Goal: Task Accomplishment & Management: Manage account settings

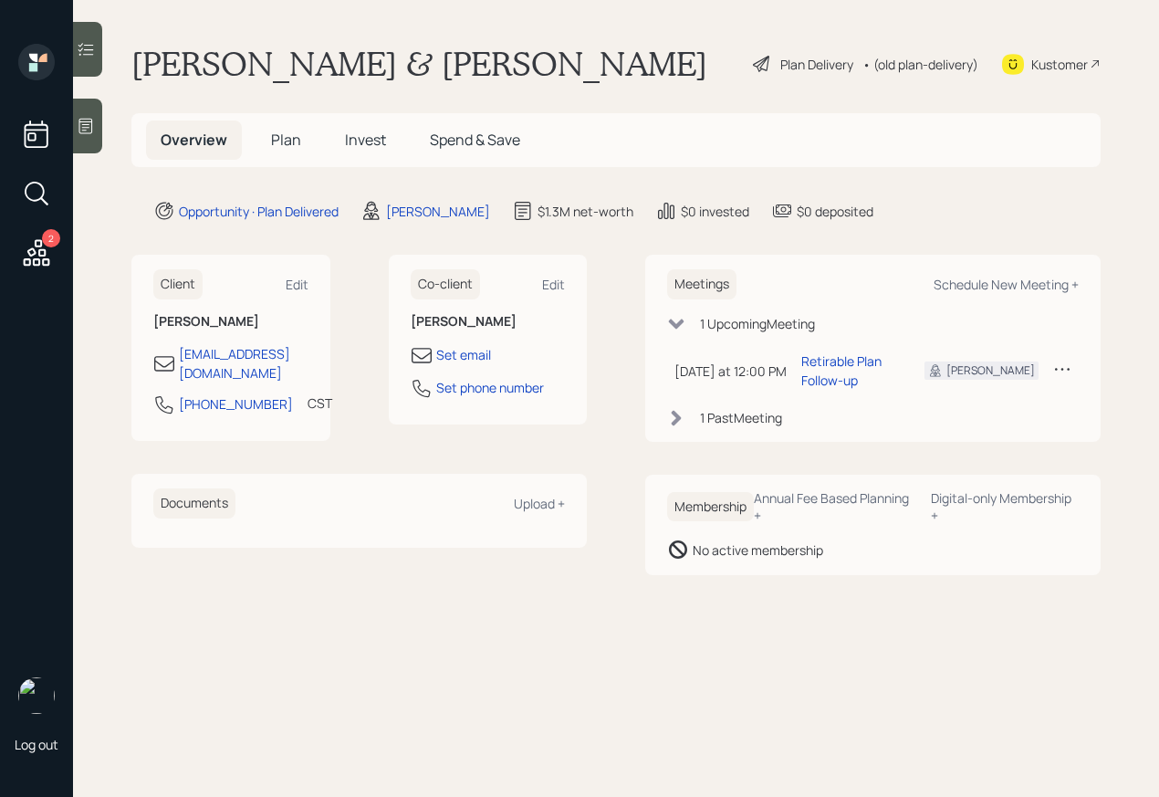
click at [794, 68] on div "Plan Delivery" at bounding box center [816, 64] width 73 height 19
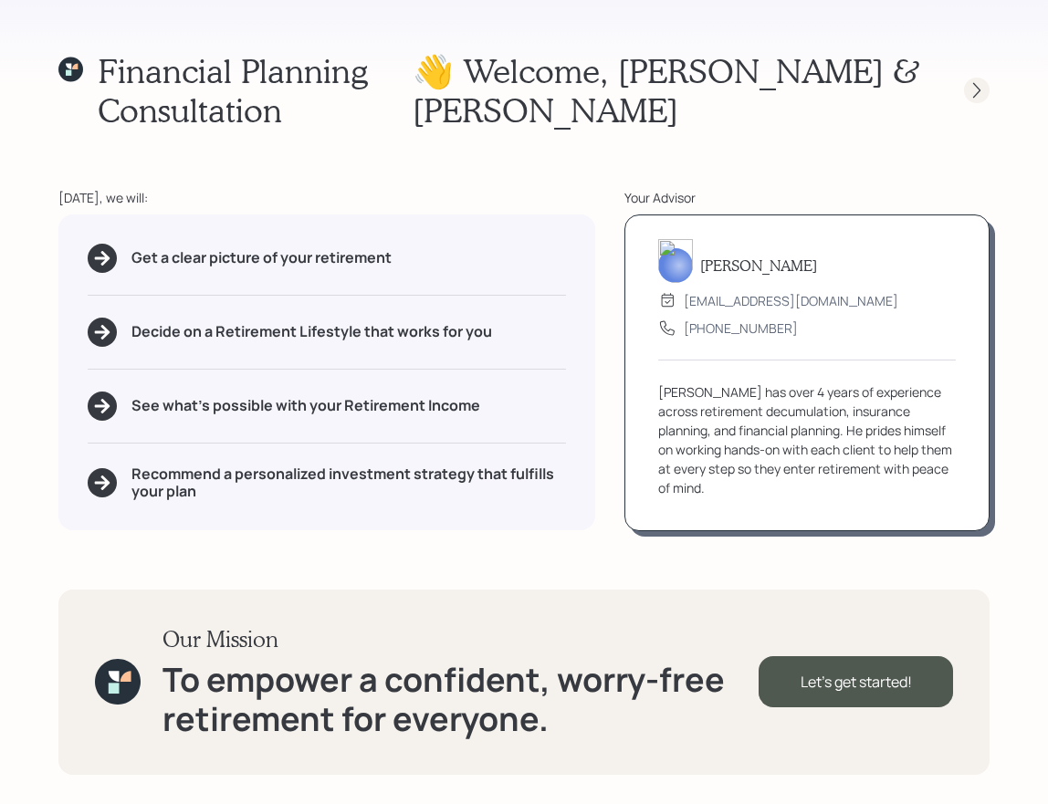
click at [979, 89] on icon at bounding box center [976, 90] width 18 height 18
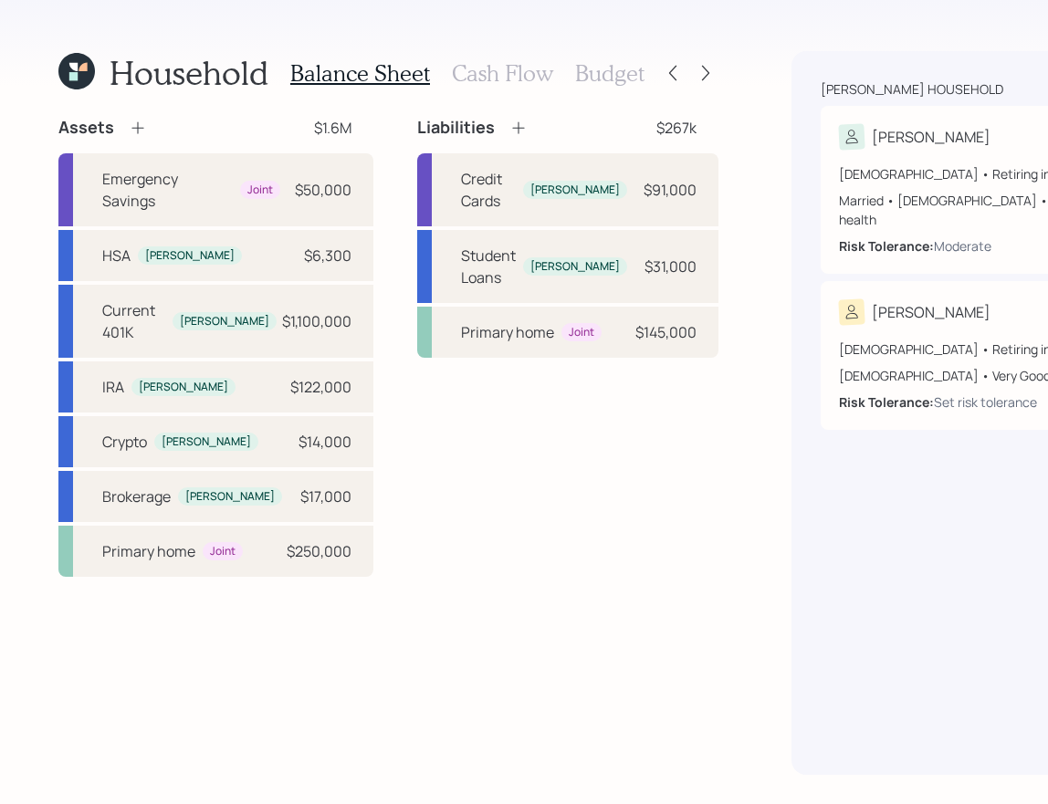
click at [467, 69] on h3 "Cash Flow" at bounding box center [502, 73] width 101 height 26
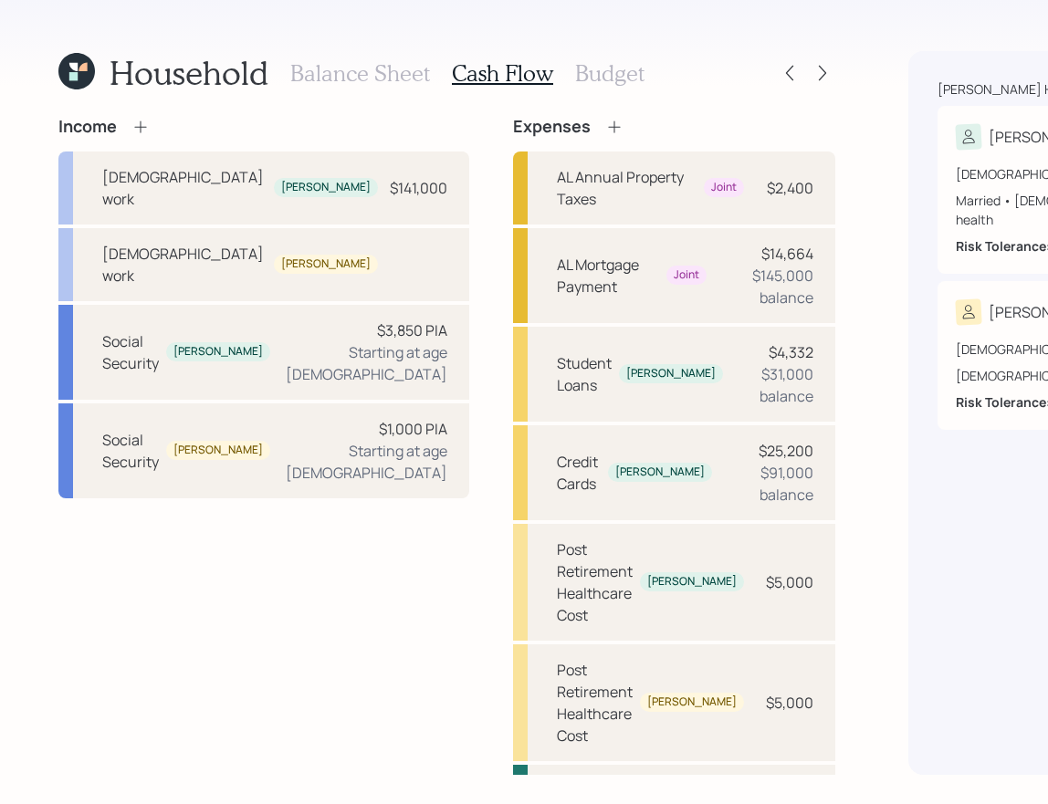
click at [340, 182] on div "Income [DEMOGRAPHIC_DATA] work [PERSON_NAME] $141,000 [DEMOGRAPHIC_DATA] work […" at bounding box center [446, 516] width 777 height 798
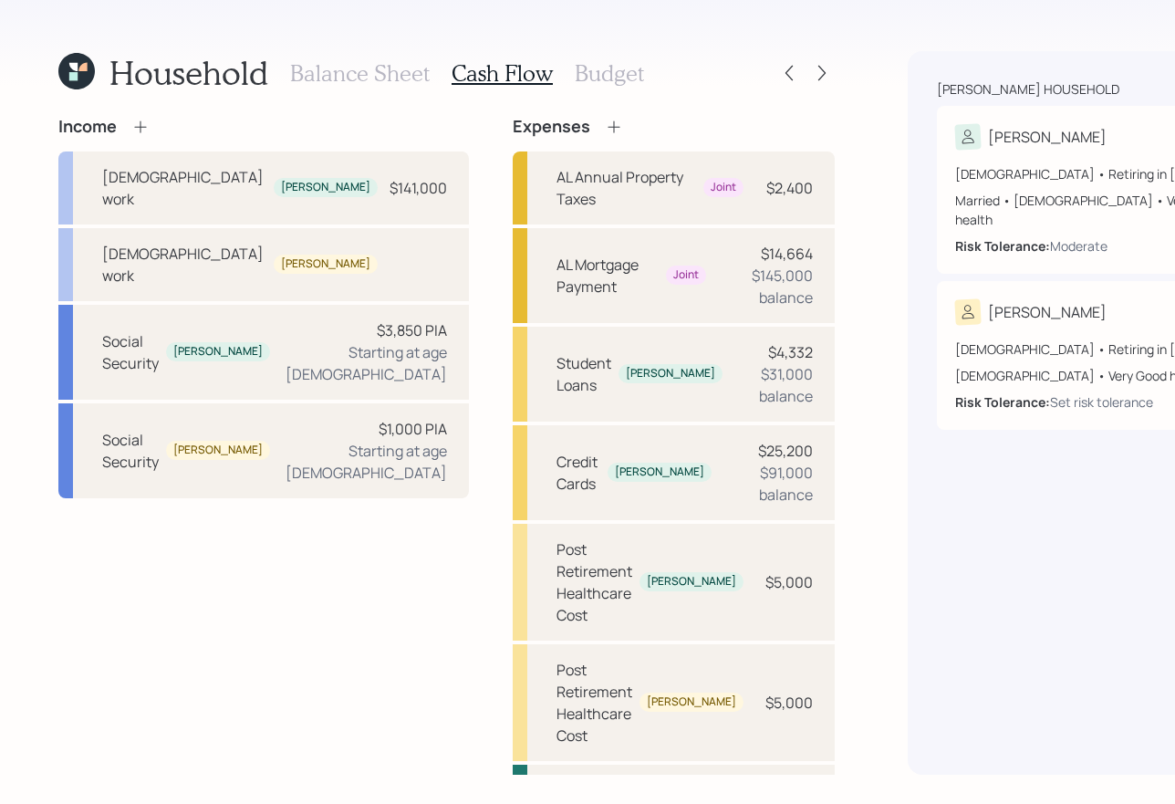
click at [382, 69] on h3 "Balance Sheet" at bounding box center [360, 73] width 140 height 26
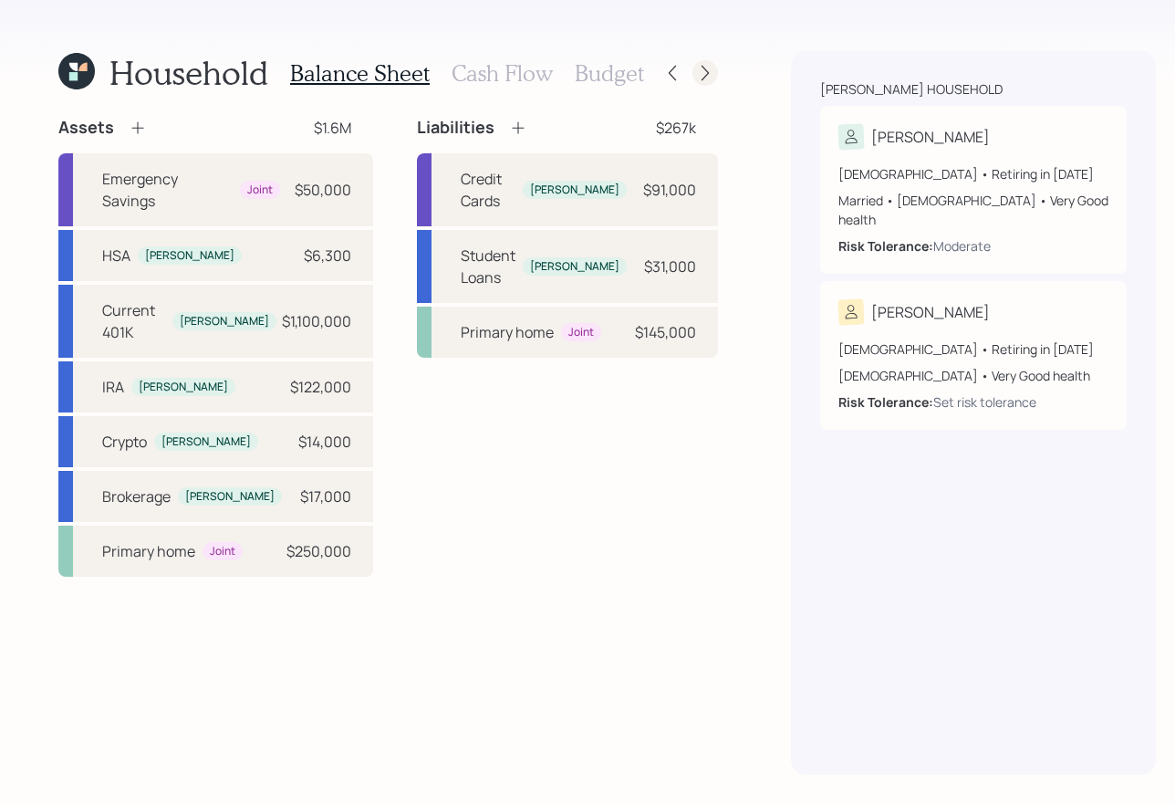
click at [696, 78] on icon at bounding box center [705, 73] width 18 height 18
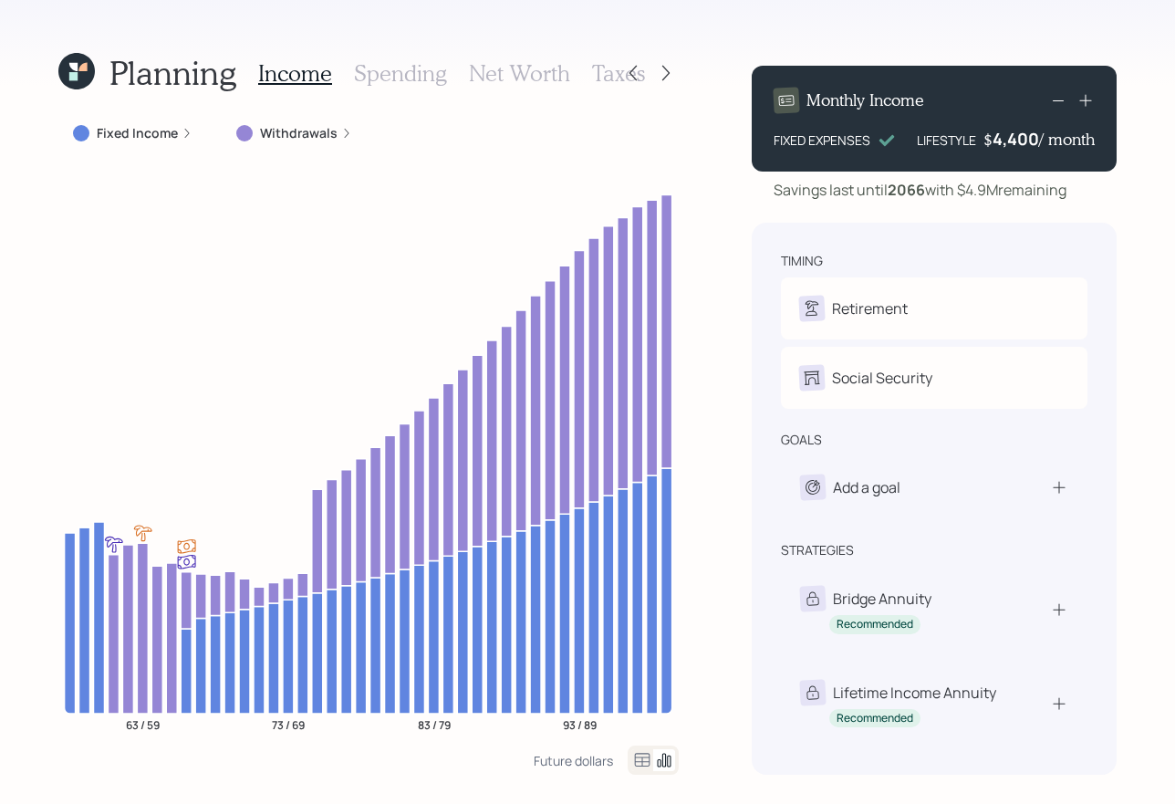
click at [410, 82] on h3 "Spending" at bounding box center [400, 73] width 93 height 26
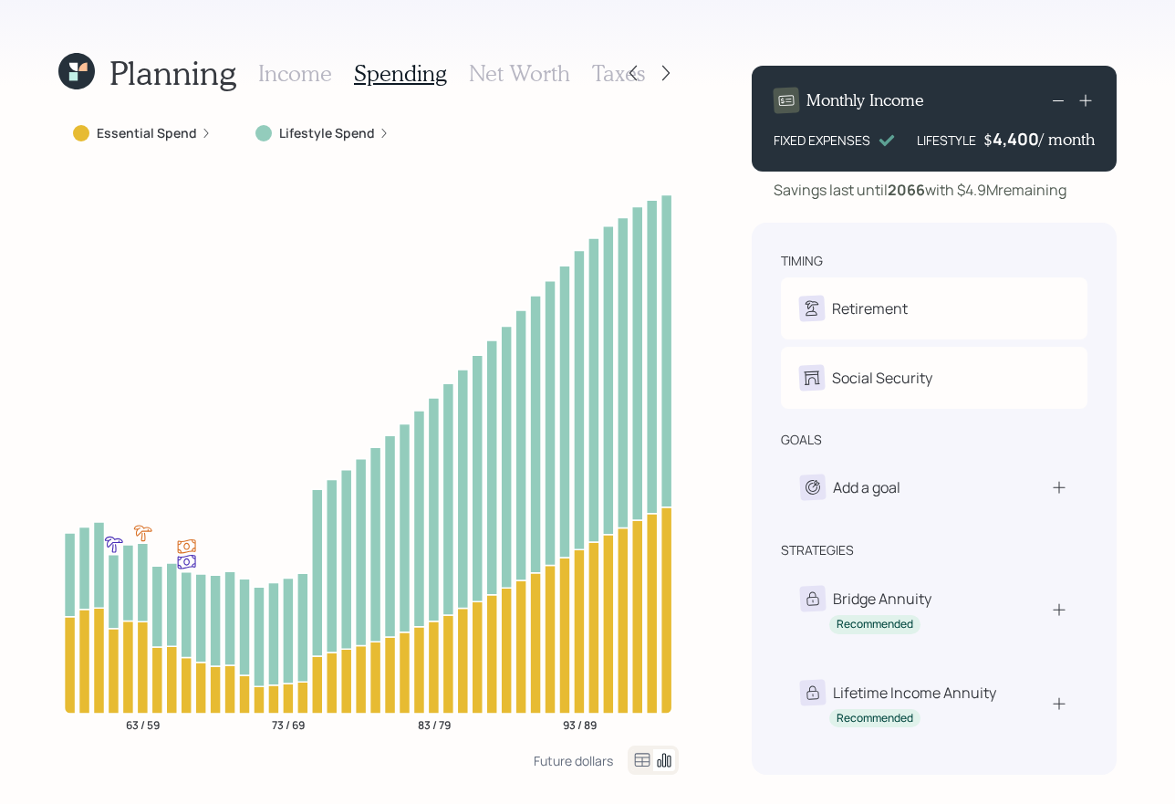
click at [166, 131] on label "Essential Spend" at bounding box center [147, 133] width 100 height 18
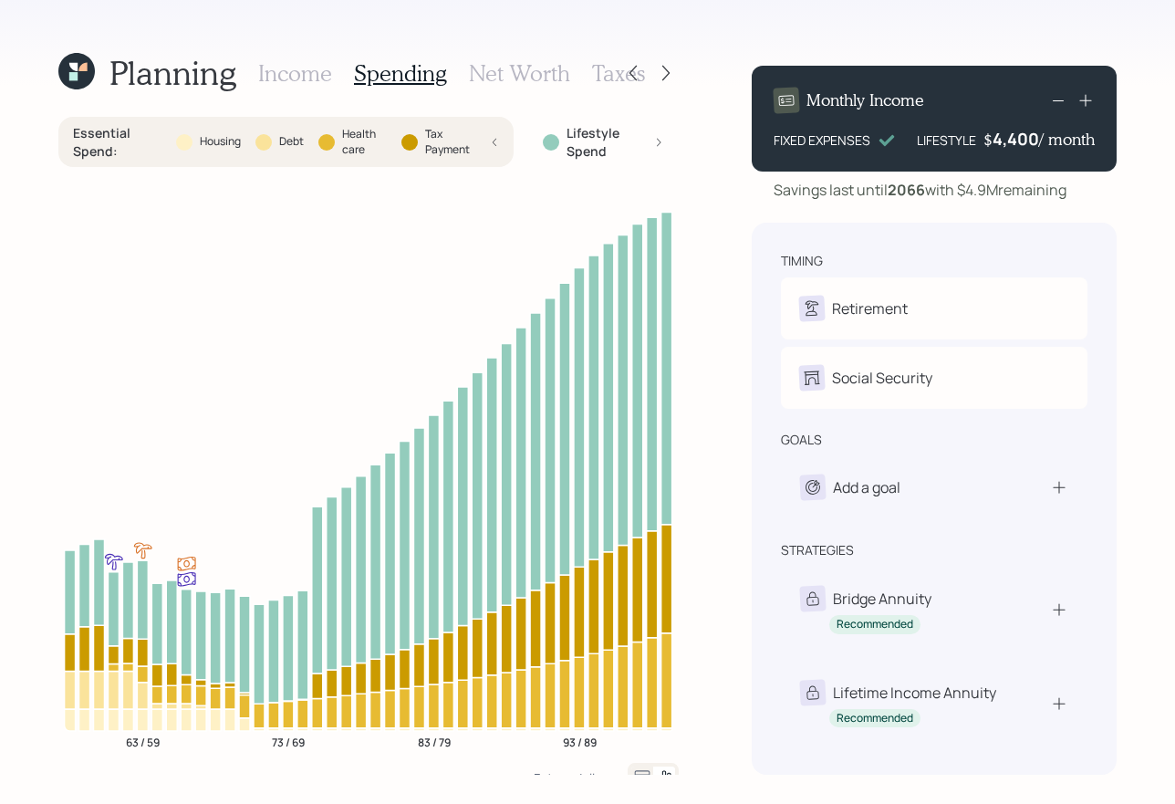
click at [166, 133] on div "Essential Spend : Housing Debt Health care Tax Payment" at bounding box center [286, 142] width 426 height 36
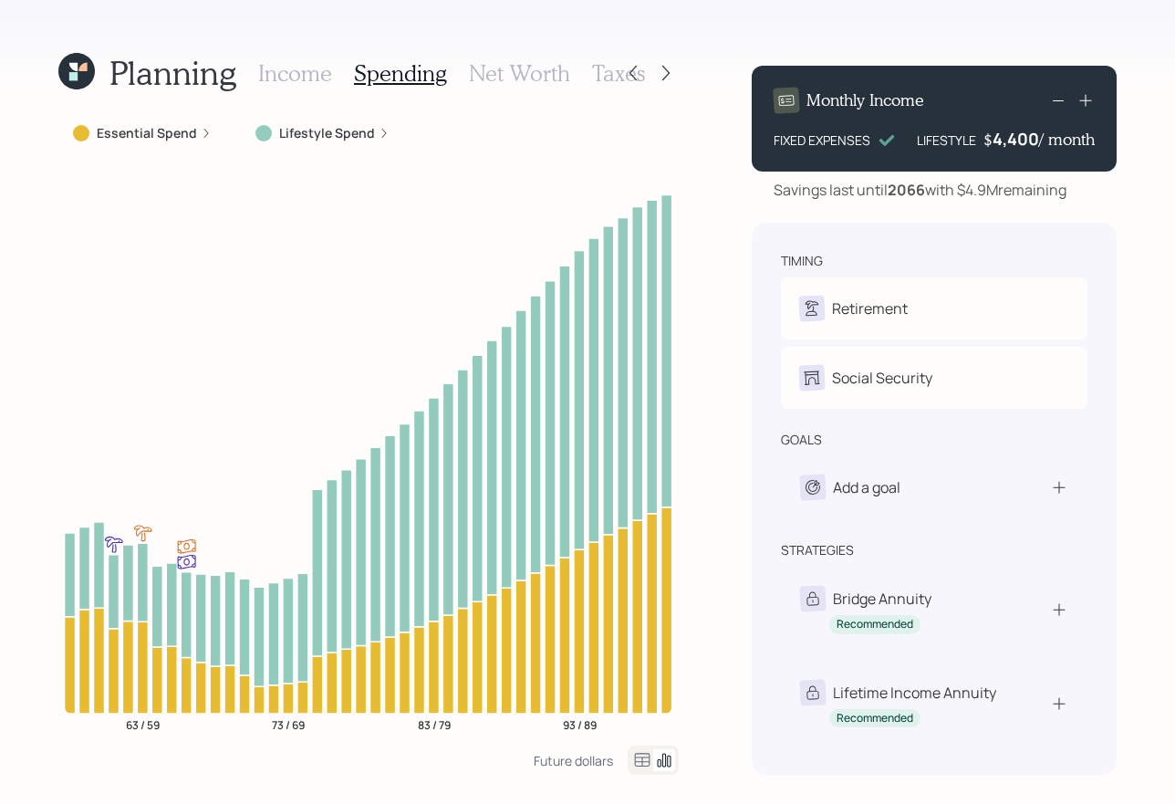
click at [311, 77] on h3 "Income" at bounding box center [295, 73] width 74 height 26
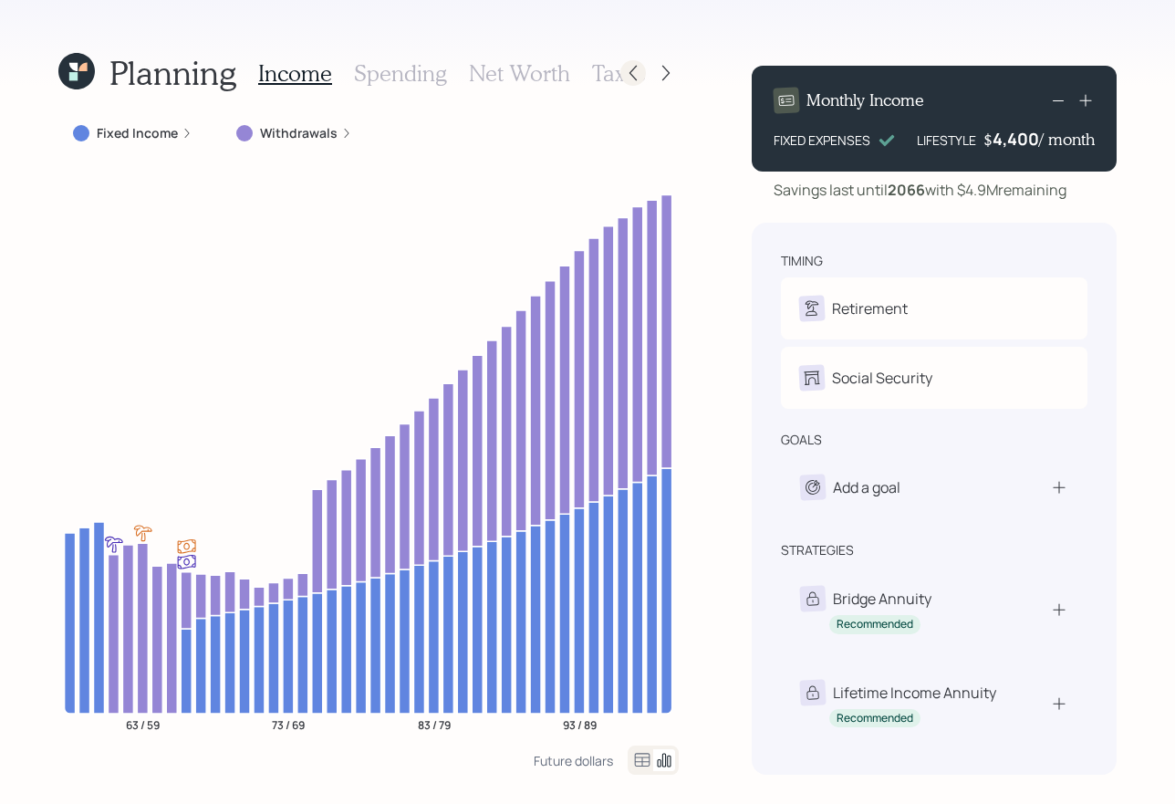
click at [630, 71] on icon at bounding box center [633, 73] width 18 height 18
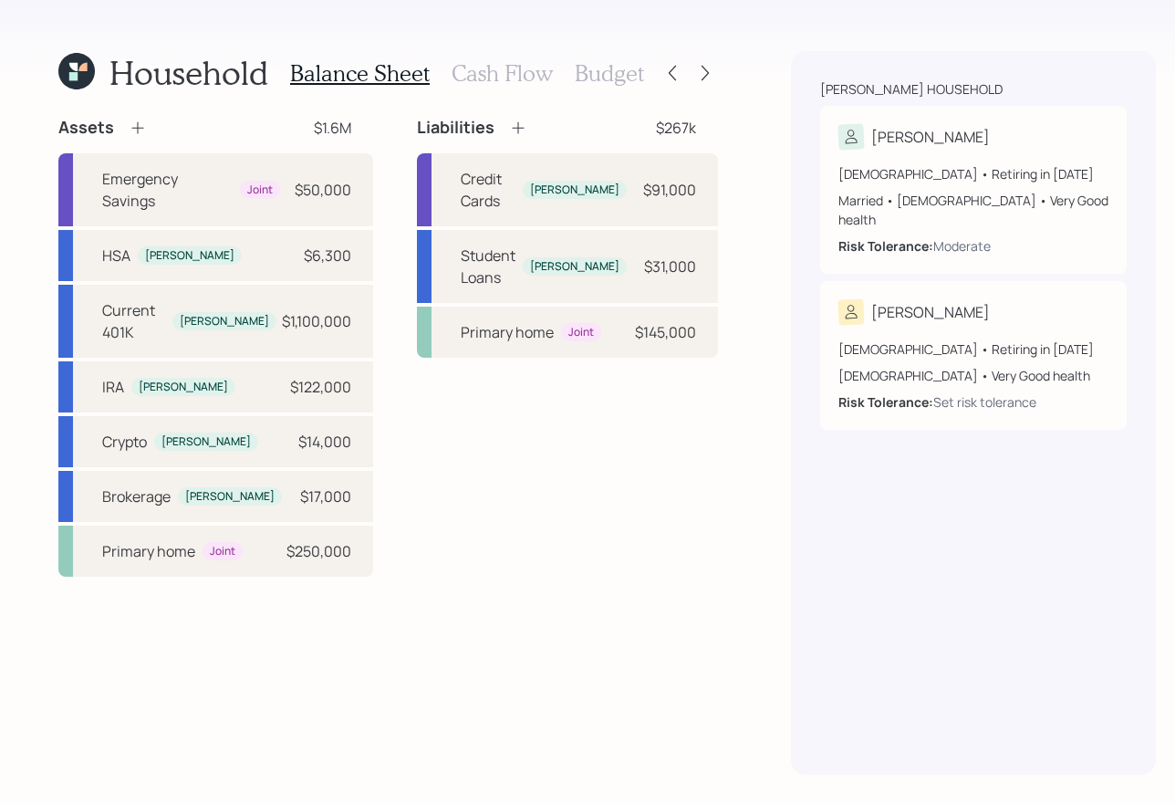
click at [509, 78] on h3 "Cash Flow" at bounding box center [502, 73] width 101 height 26
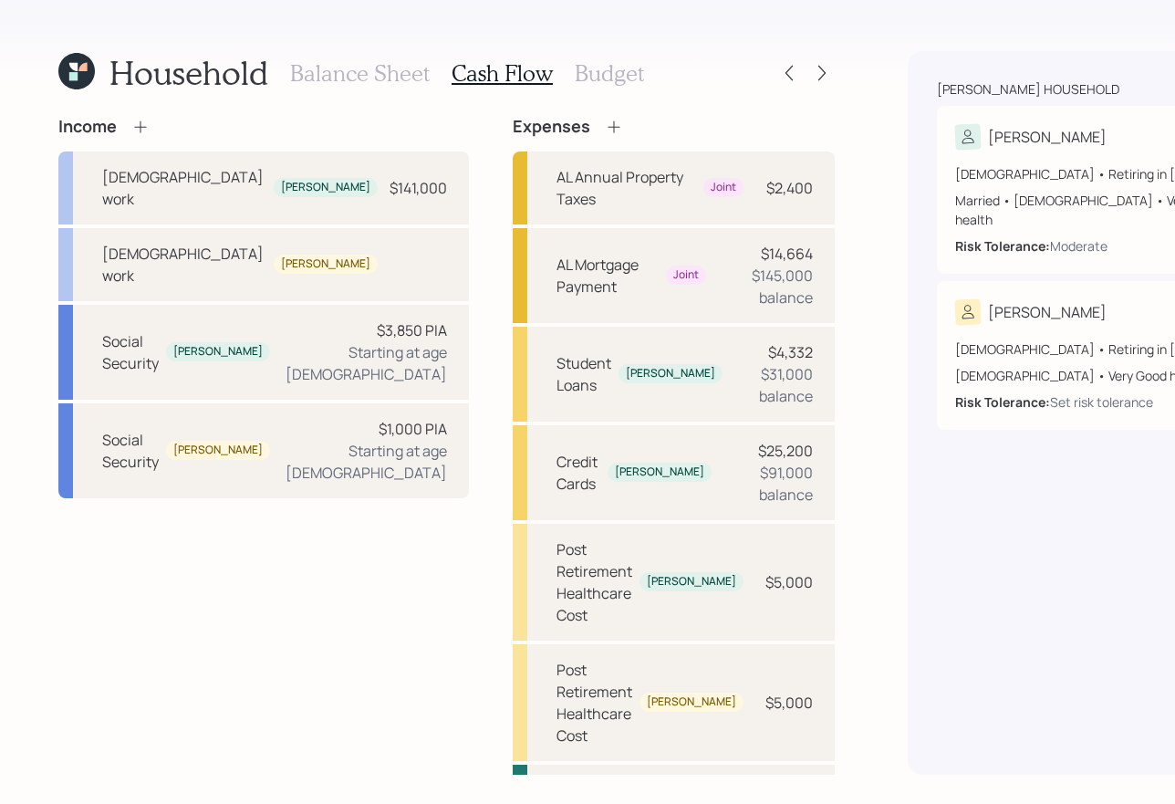
click at [605, 130] on icon at bounding box center [614, 127] width 18 height 18
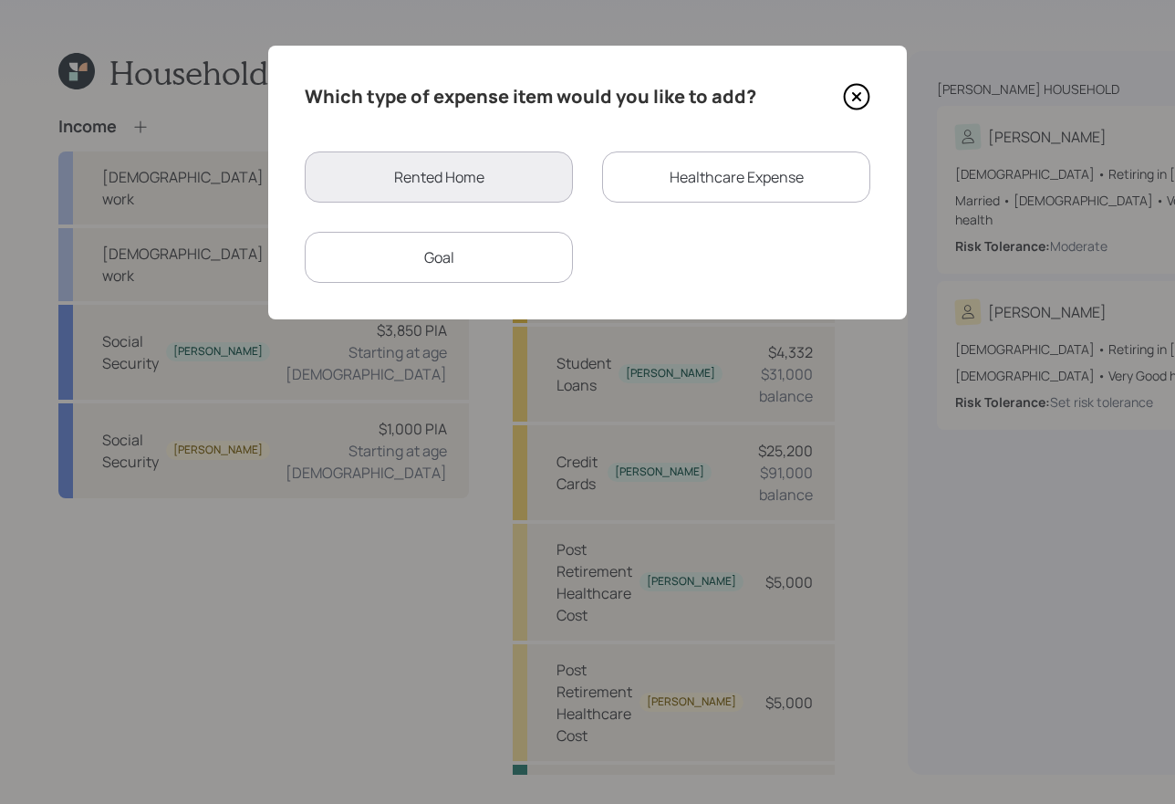
click at [688, 180] on div "Healthcare Expense" at bounding box center [736, 176] width 268 height 51
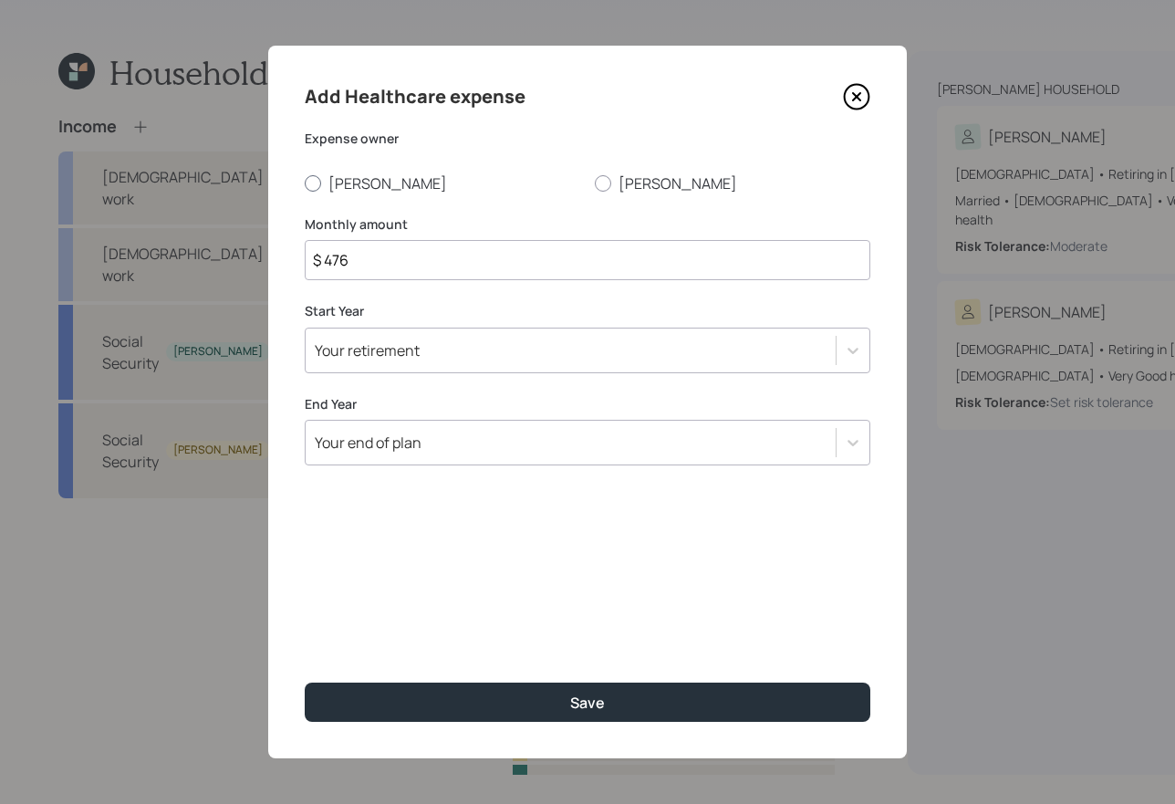
click at [368, 180] on label "[PERSON_NAME]" at bounding box center [443, 183] width 276 height 20
click at [305, 183] on input "[PERSON_NAME]" at bounding box center [304, 183] width 1 height 1
radio input "true"
click at [368, 269] on input "$ 476" at bounding box center [588, 260] width 566 height 40
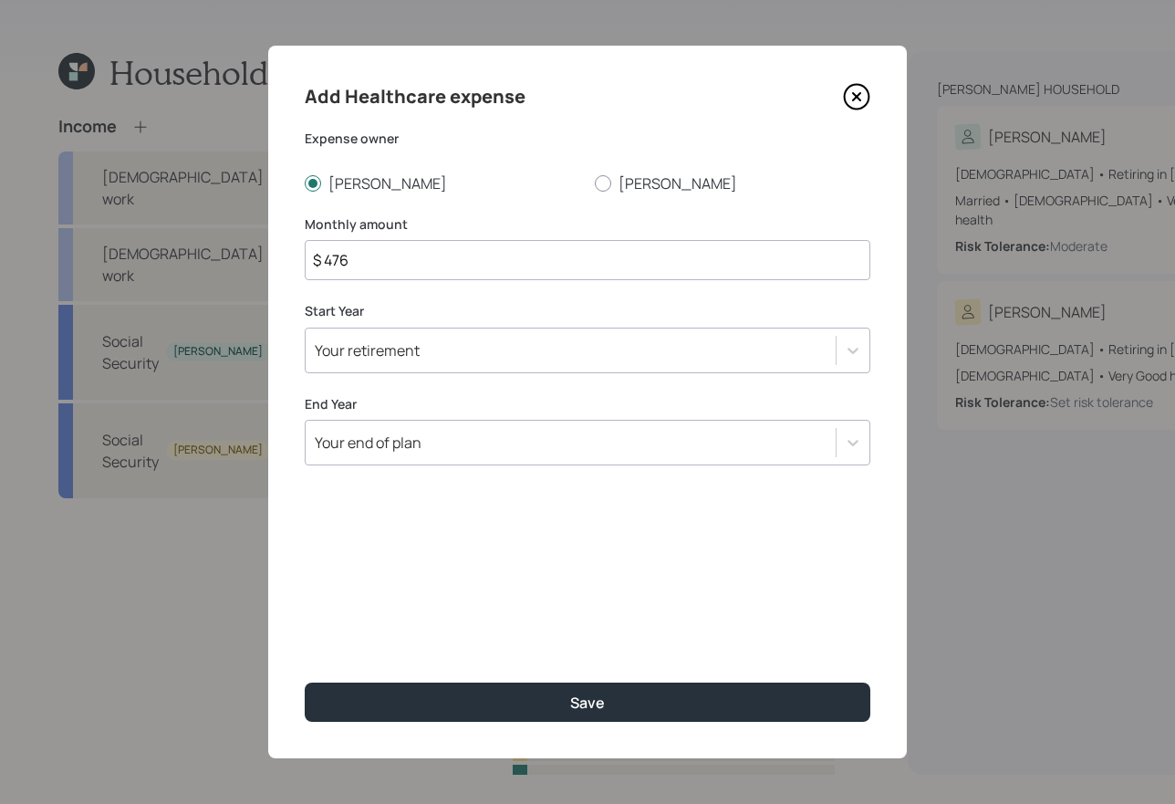
click at [378, 256] on input "$ 476" at bounding box center [588, 260] width 566 height 40
type input "$ 28,800"
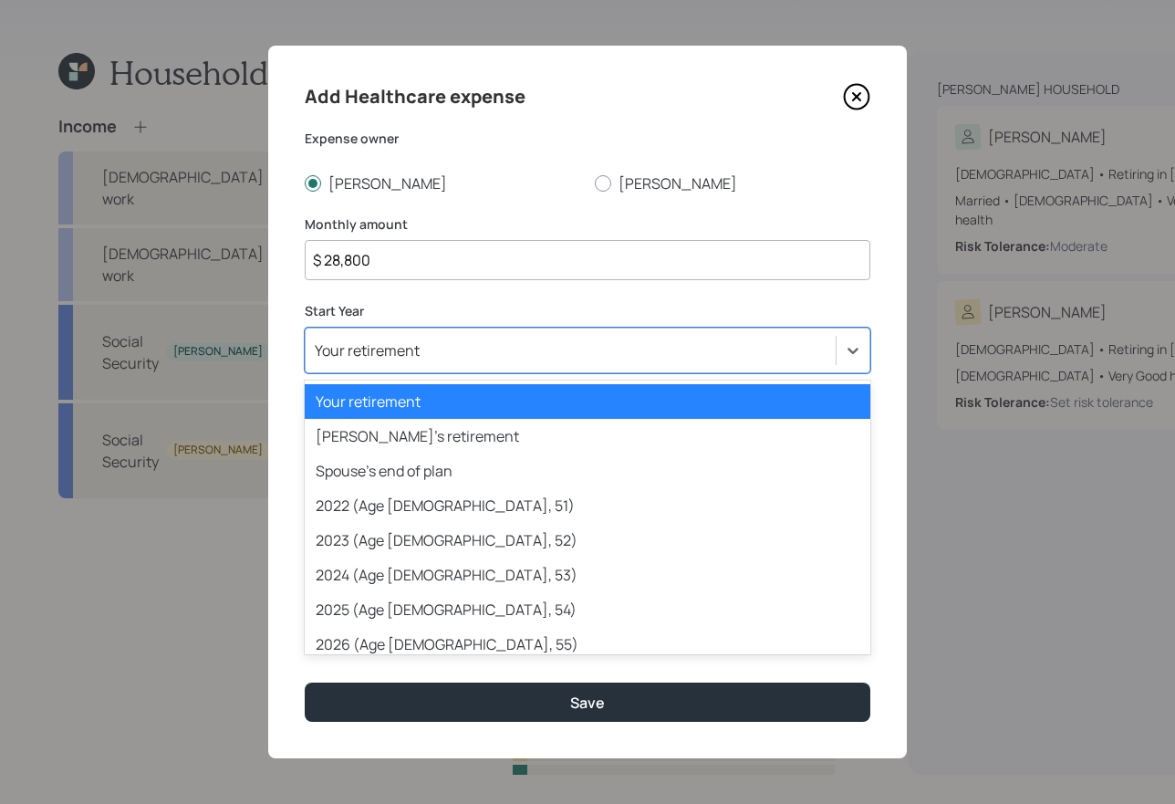
click at [360, 349] on div "Your retirement" at bounding box center [367, 350] width 105 height 20
click at [409, 404] on div "Your retirement" at bounding box center [588, 401] width 566 height 35
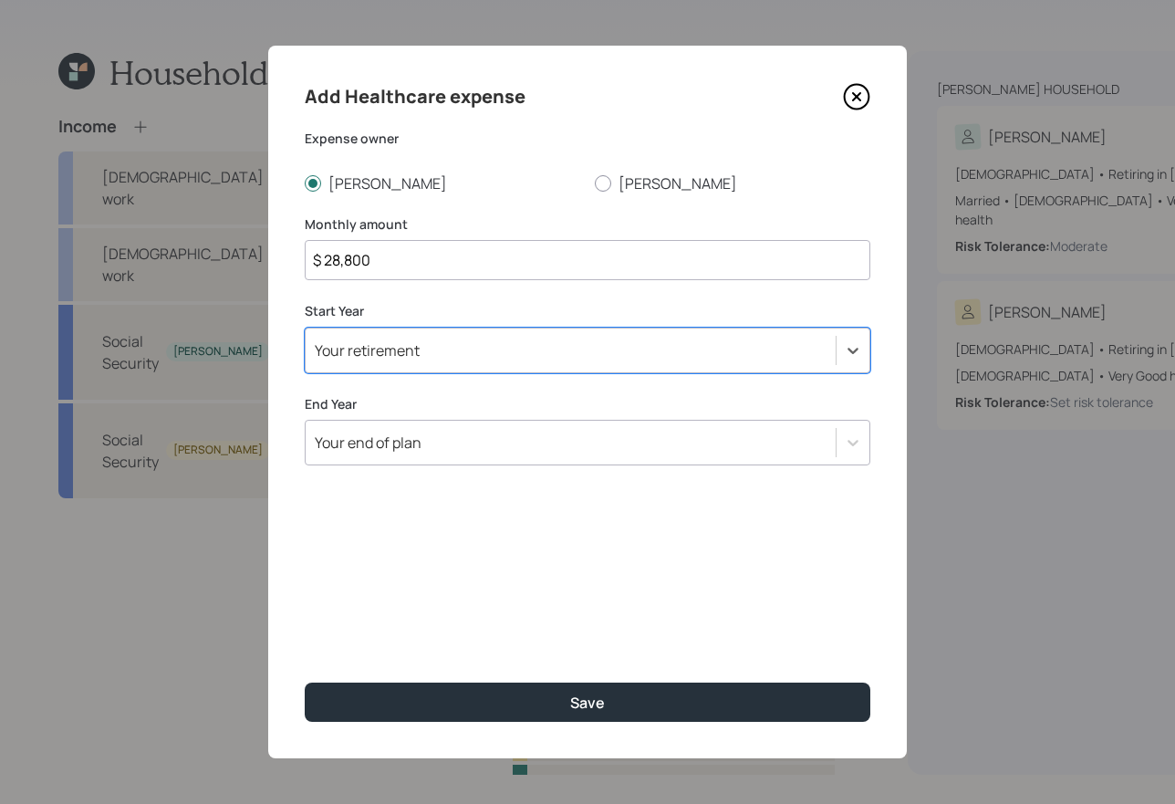
click at [383, 451] on div "Your end of plan" at bounding box center [368, 443] width 107 height 20
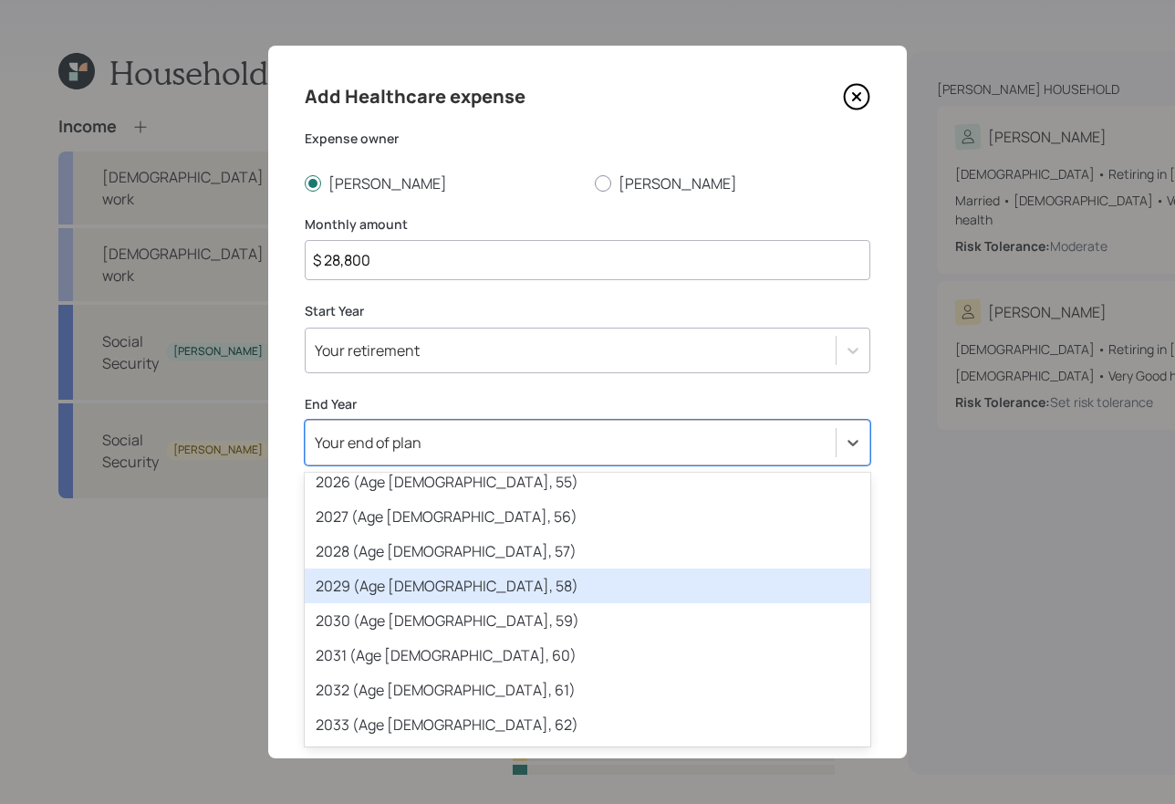
scroll to position [293, 0]
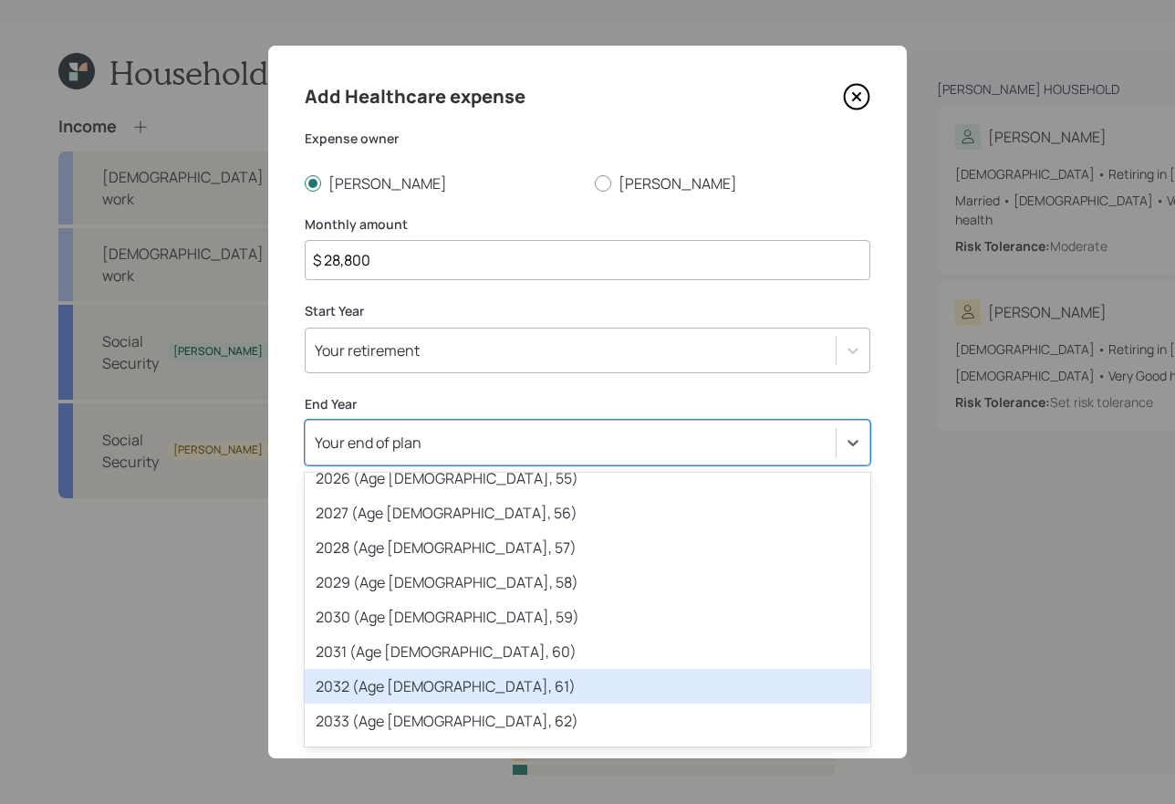
click at [395, 677] on div "2032 (Age [DEMOGRAPHIC_DATA], 61)" at bounding box center [588, 686] width 566 height 35
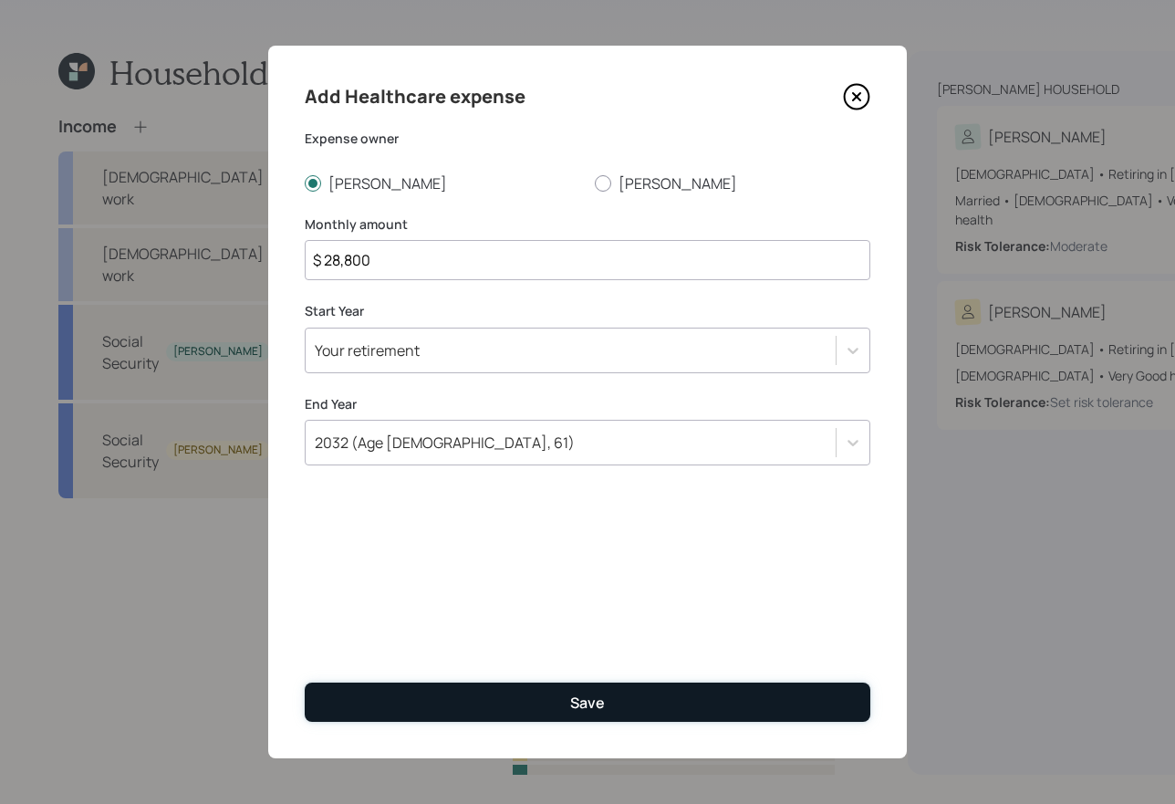
click at [530, 698] on button "Save" at bounding box center [588, 702] width 566 height 39
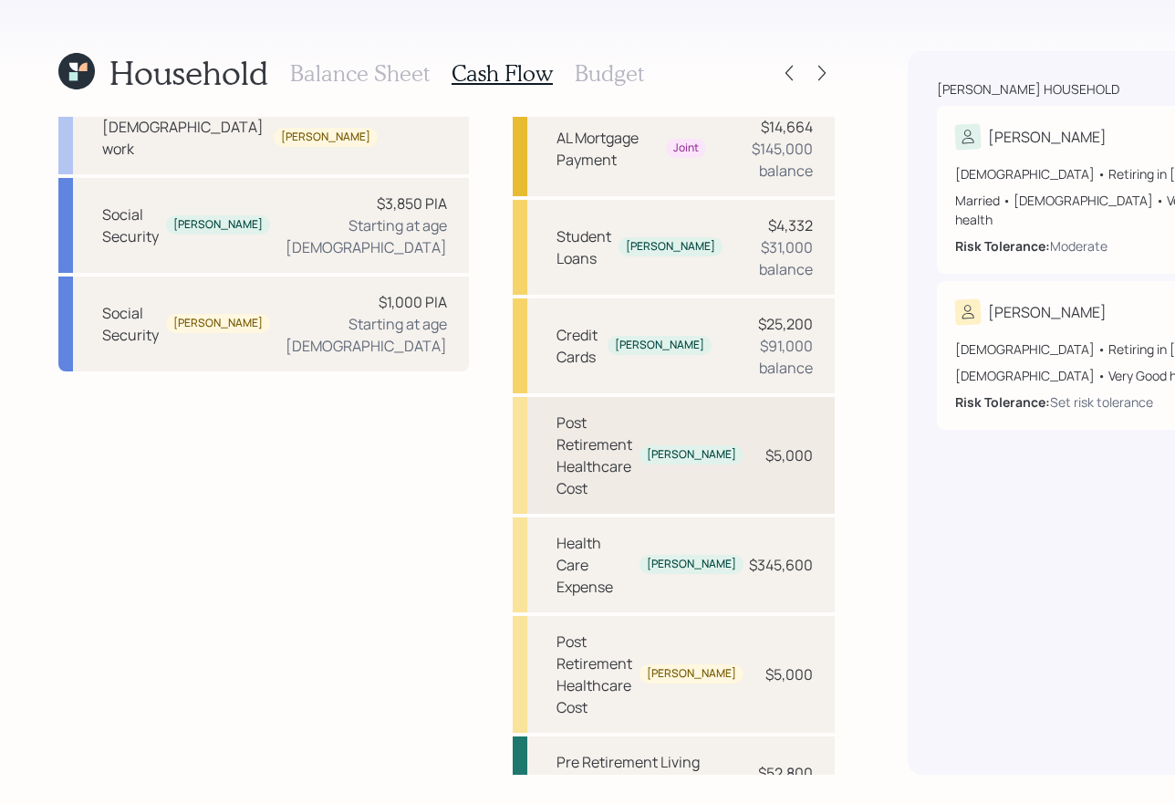
scroll to position [129, 0]
click at [557, 550] on div "Health Care Expense" at bounding box center [595, 563] width 76 height 66
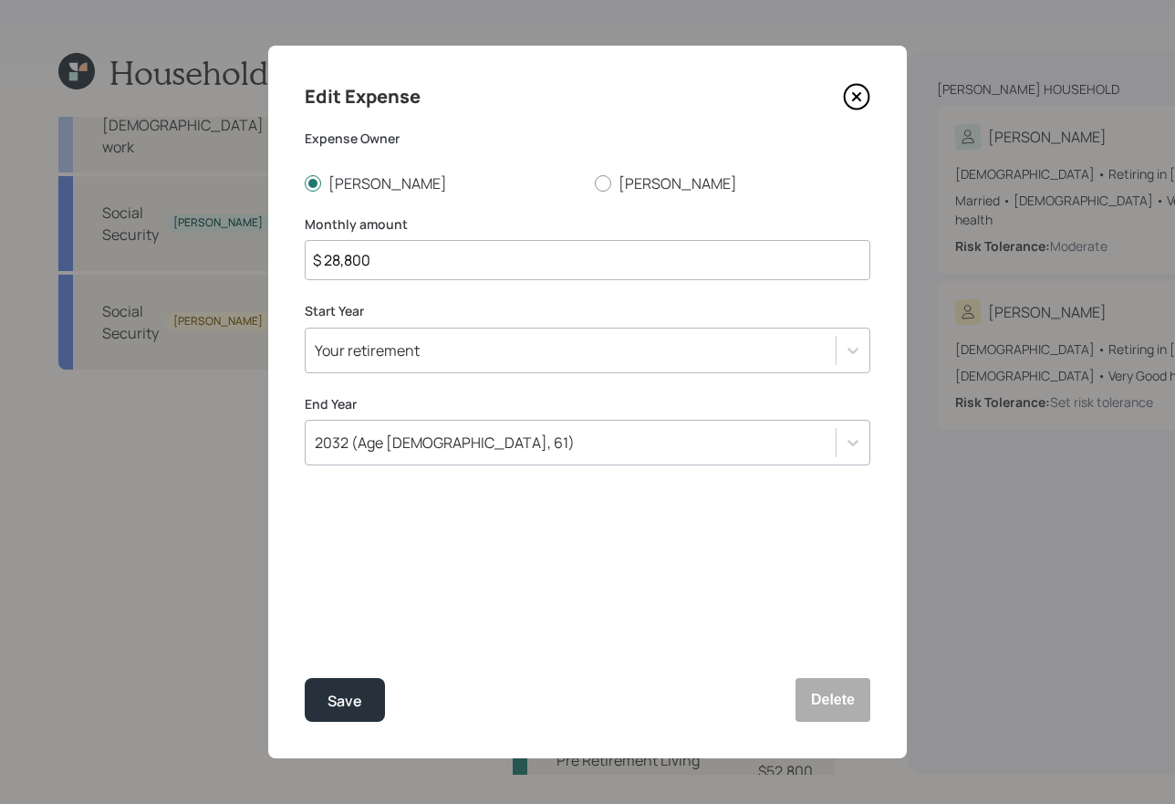
click at [413, 266] on input "$ 28,800" at bounding box center [588, 260] width 566 height 40
type input "$ 2,400"
click at [305, 678] on button "Save" at bounding box center [345, 700] width 80 height 44
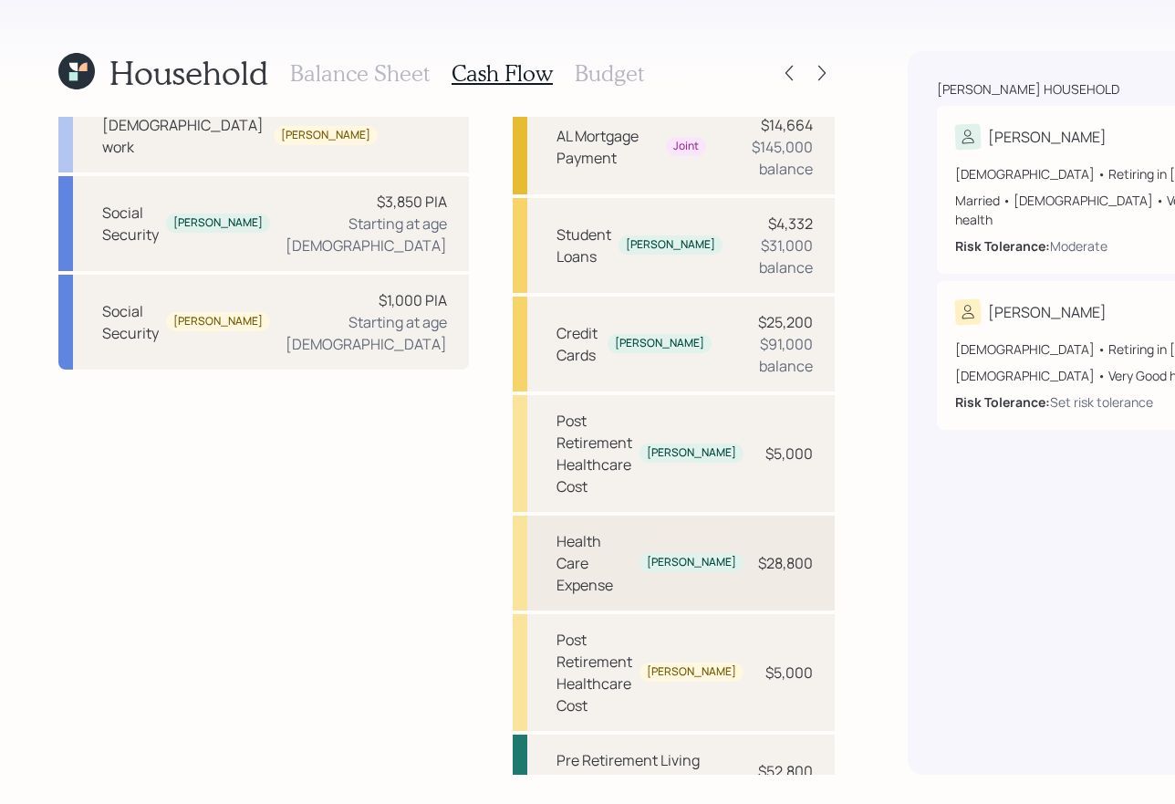
click at [557, 544] on div "Health Care Expense" at bounding box center [595, 563] width 76 height 66
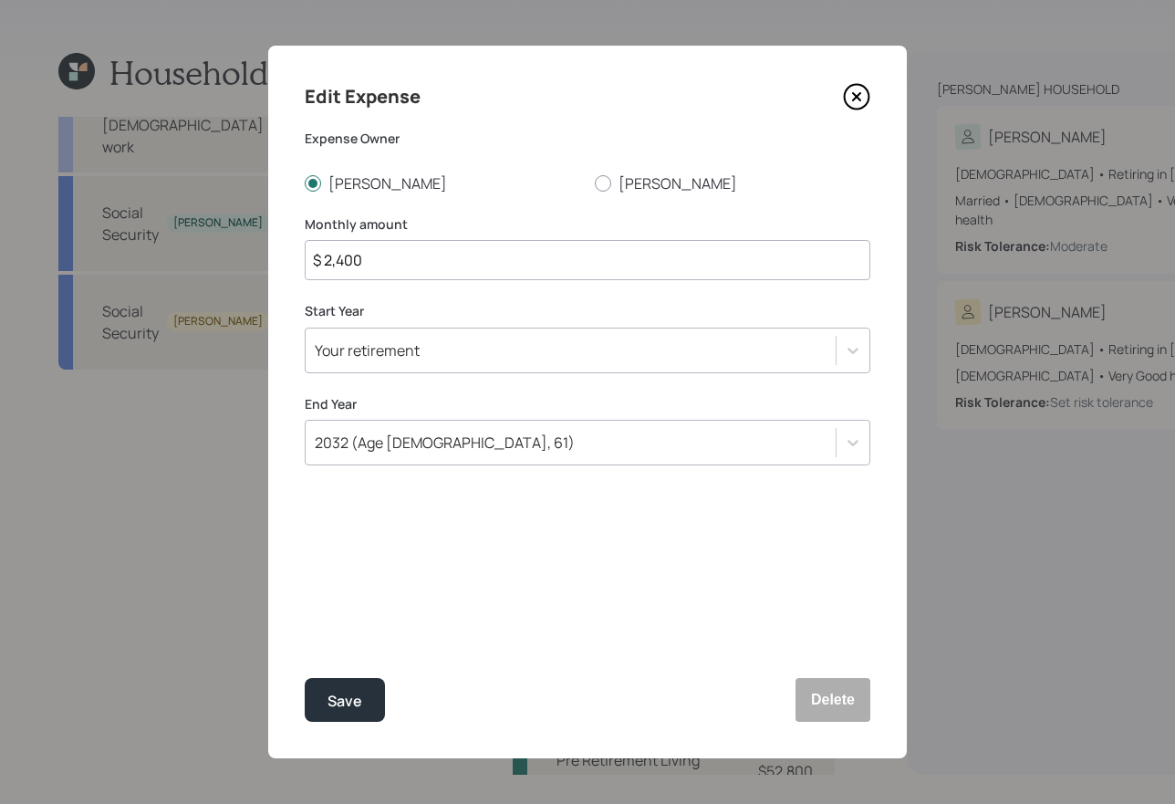
click at [344, 252] on input "$ 2,400" at bounding box center [588, 260] width 566 height 40
type input "$ 1,200"
click at [305, 678] on button "Save" at bounding box center [345, 700] width 80 height 44
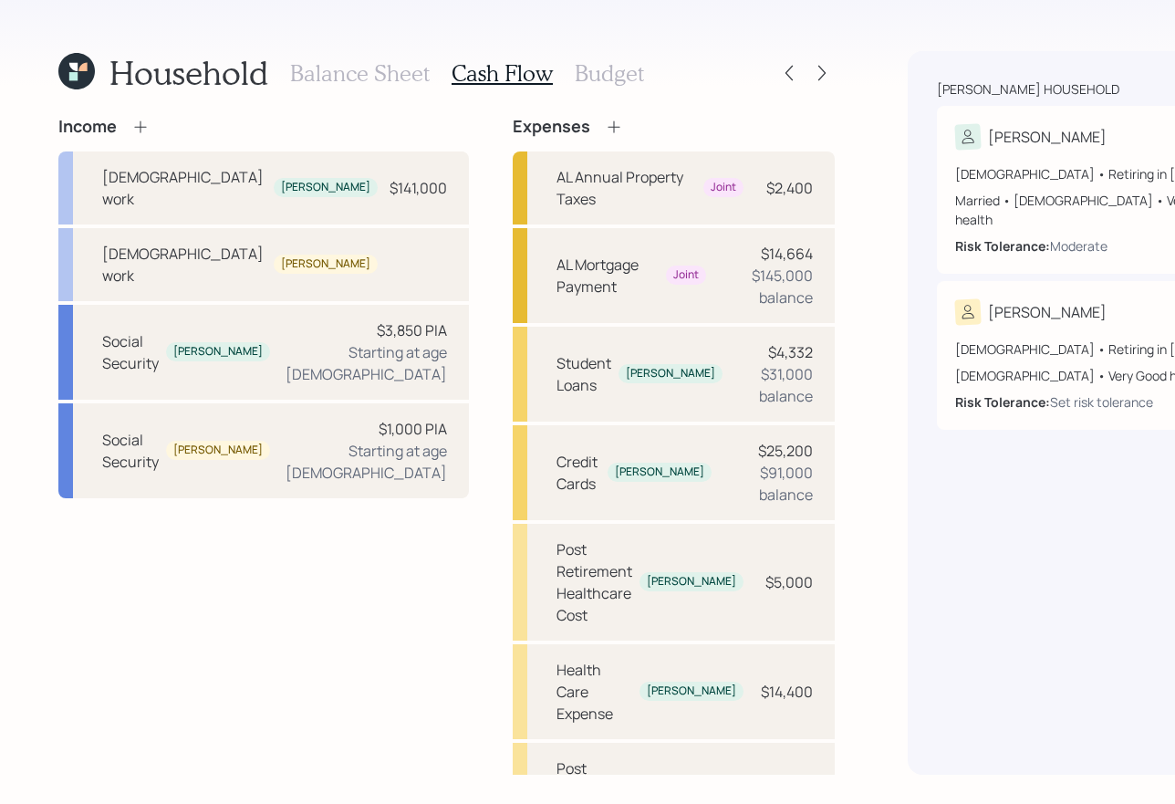
click at [605, 121] on icon at bounding box center [614, 127] width 18 height 18
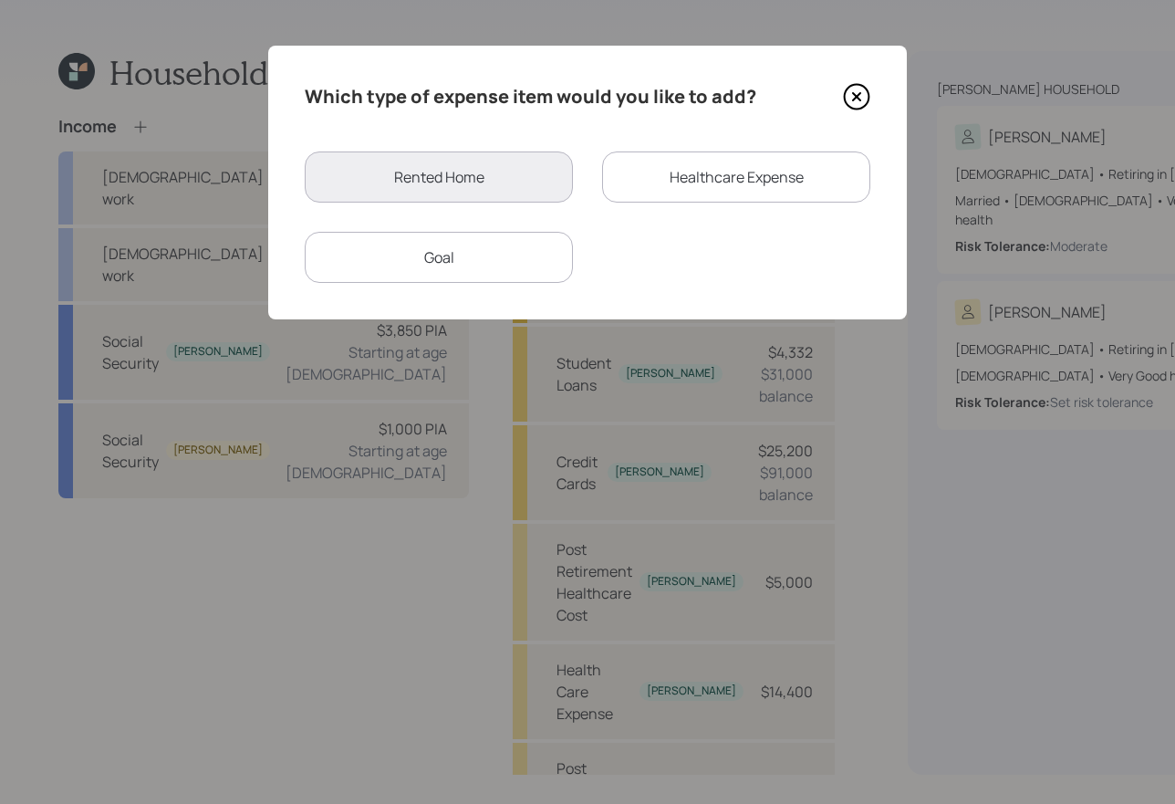
click at [639, 177] on div "Healthcare Expense" at bounding box center [736, 176] width 268 height 51
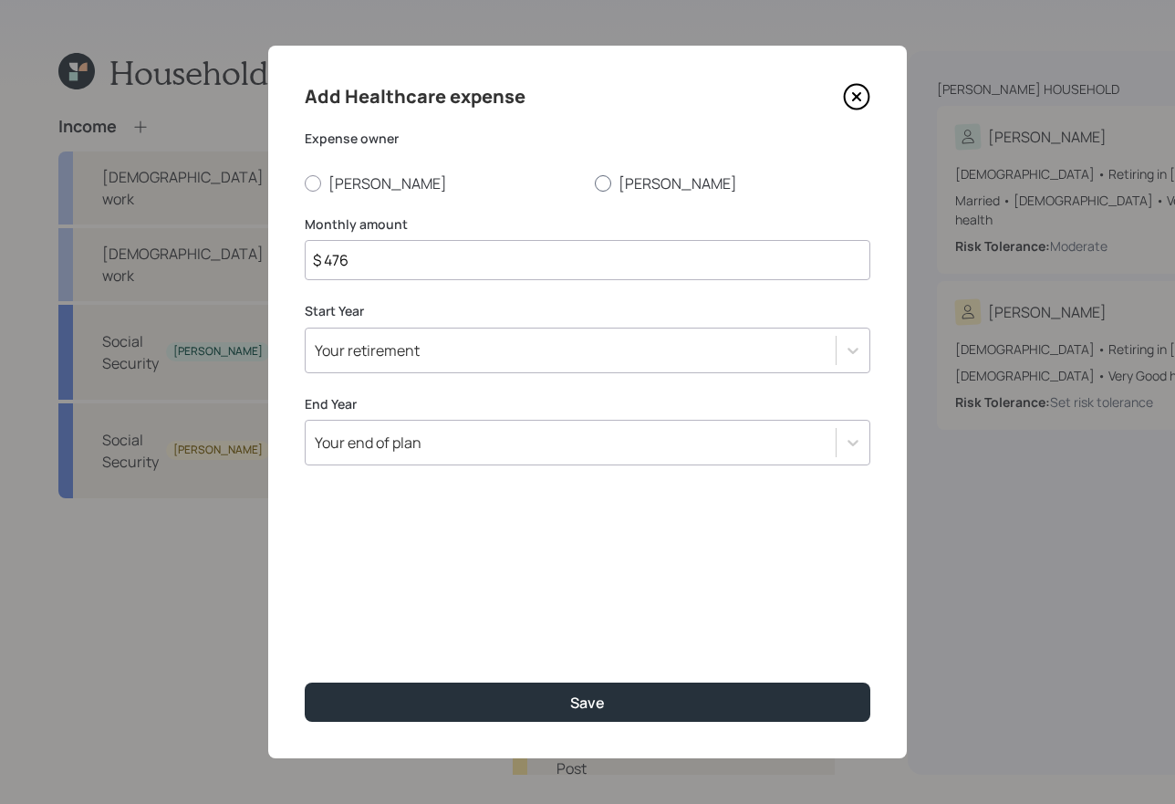
click at [610, 180] on div at bounding box center [603, 183] width 16 height 16
click at [595, 183] on input "[PERSON_NAME]" at bounding box center [594, 183] width 1 height 1
radio input "true"
click at [420, 258] on input "$ 476" at bounding box center [588, 260] width 566 height 40
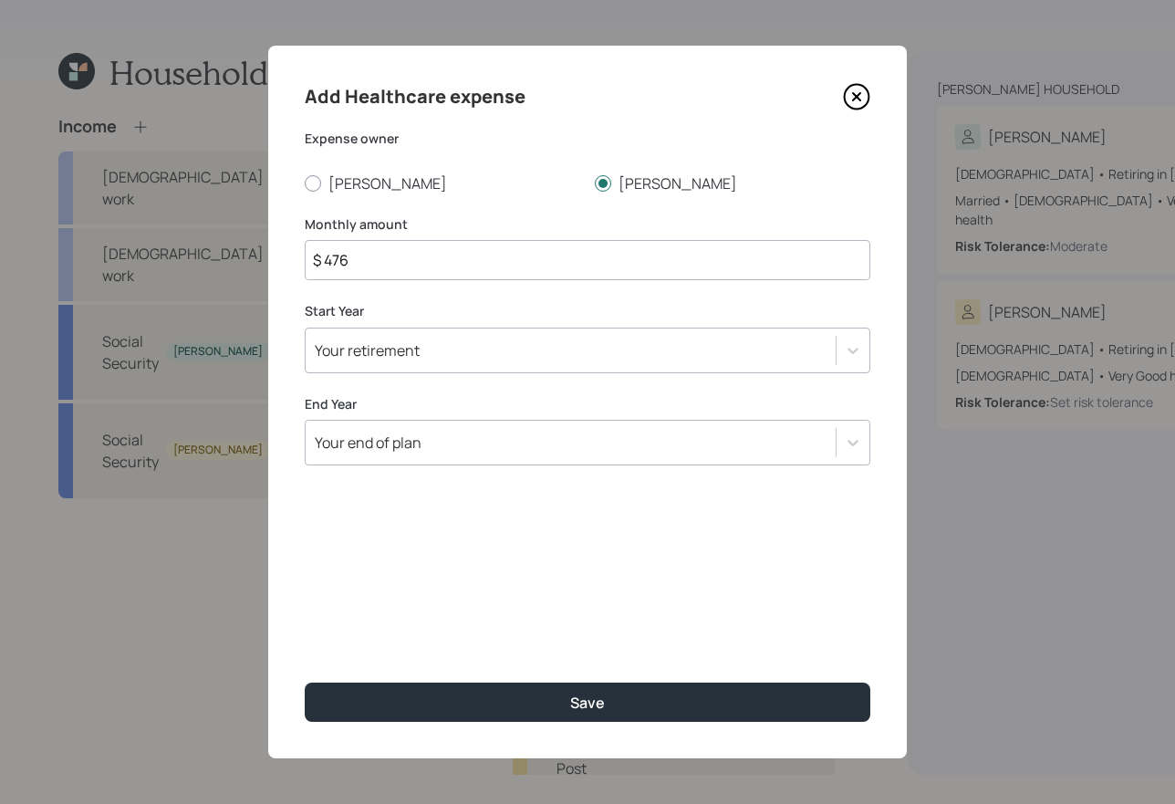
click at [420, 258] on input "$ 476" at bounding box center [588, 260] width 566 height 40
click at [358, 347] on div "Your retirement" at bounding box center [367, 350] width 105 height 20
click at [367, 257] on input "$ 1,200" at bounding box center [588, 260] width 566 height 40
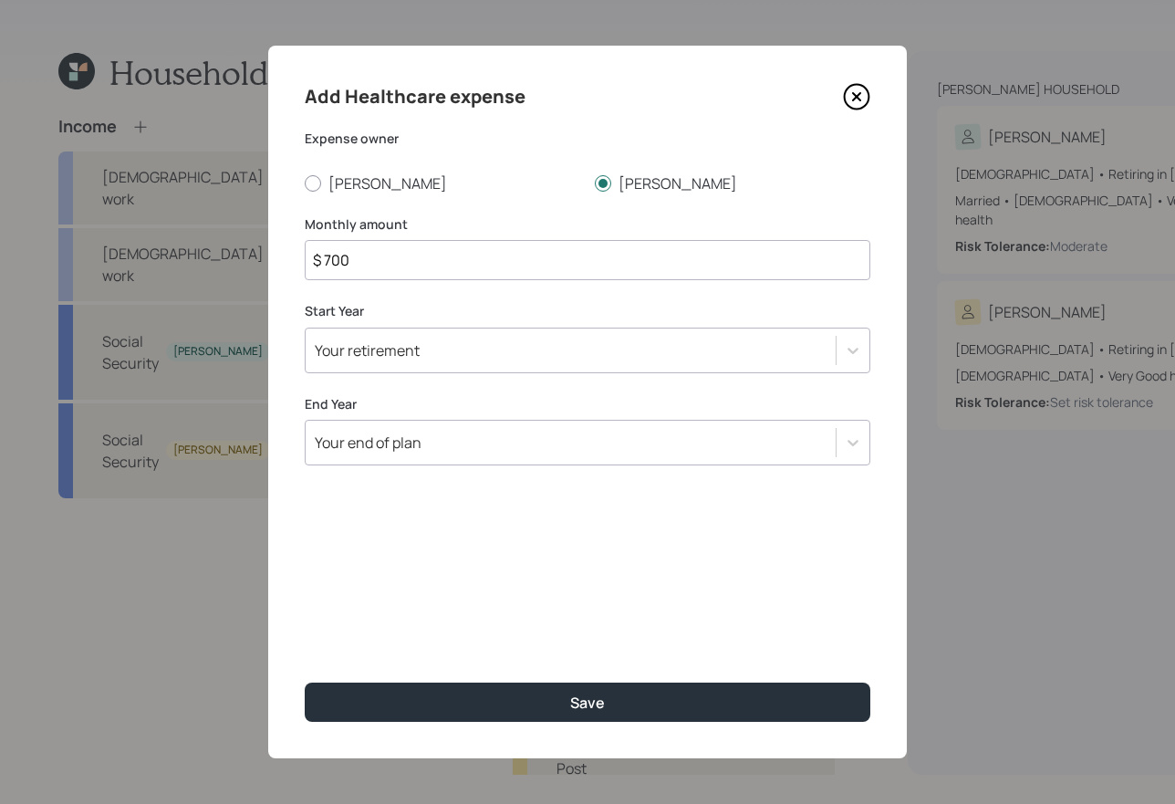
type input "$ 700"
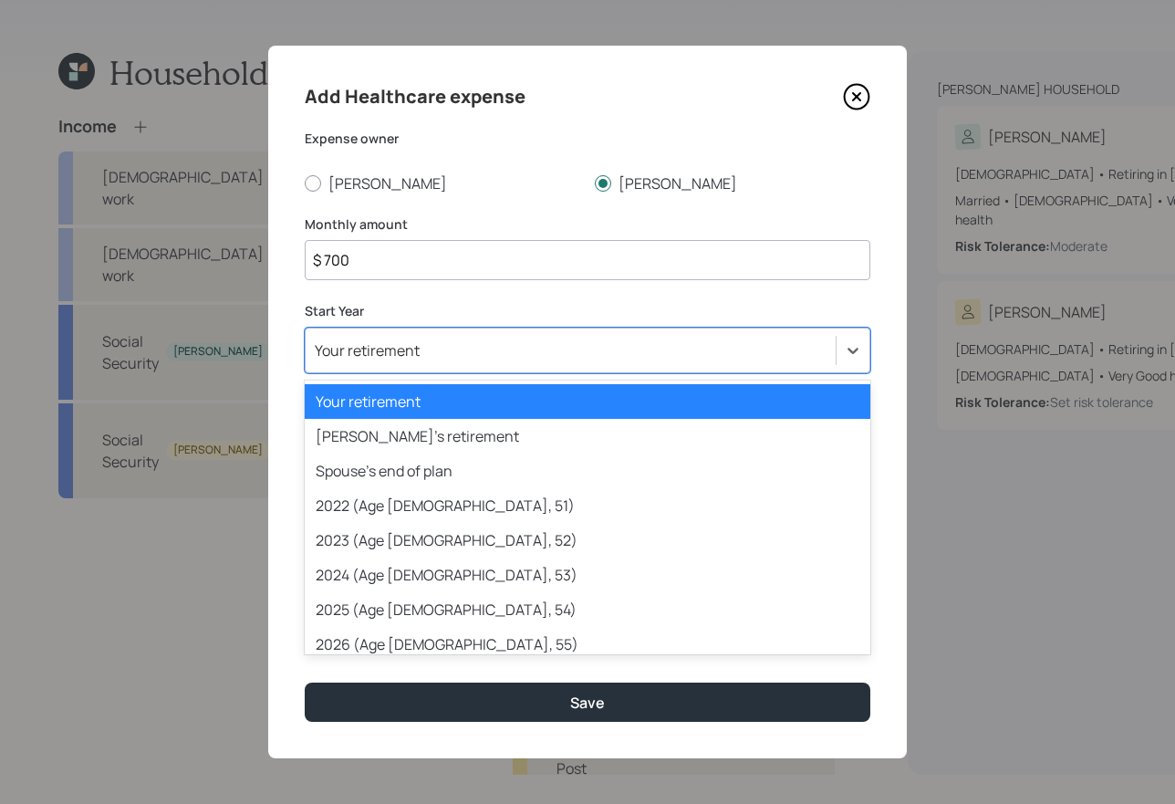
click at [405, 363] on div "Your retirement" at bounding box center [571, 350] width 530 height 31
click at [447, 402] on div "Your retirement" at bounding box center [588, 401] width 566 height 35
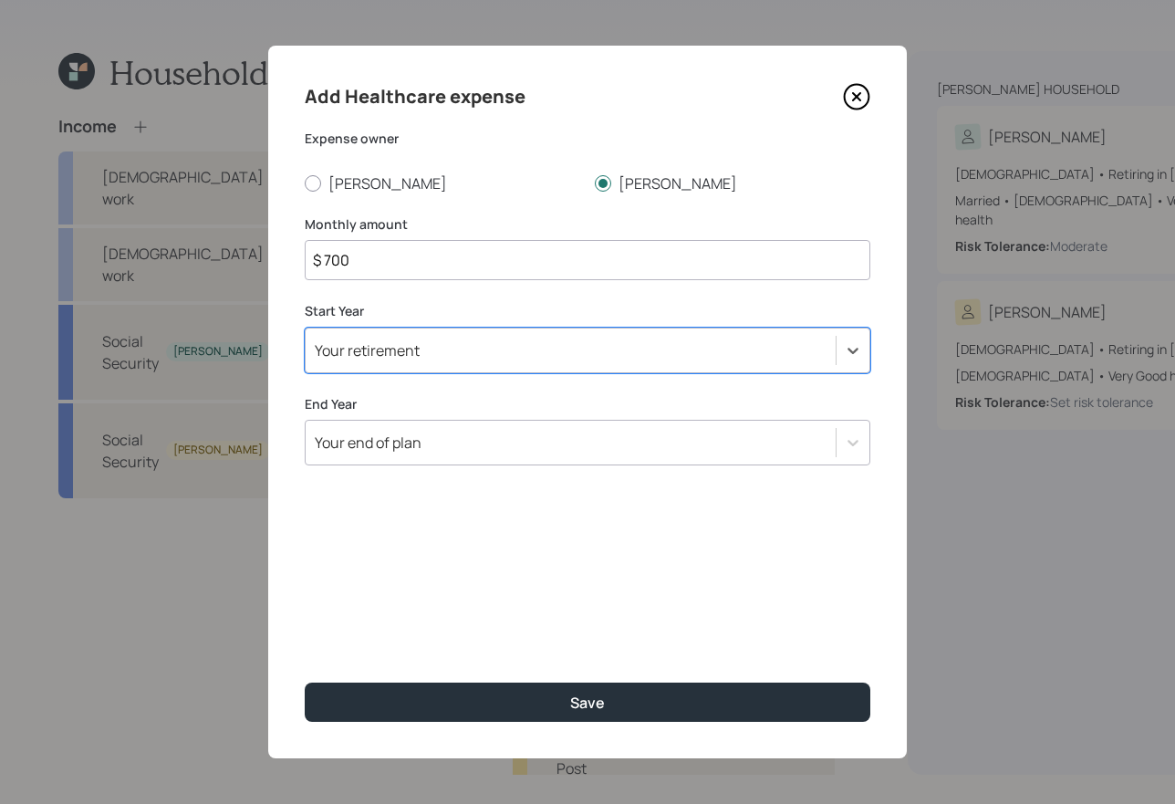
click at [397, 428] on div "Your end of plan" at bounding box center [571, 442] width 530 height 31
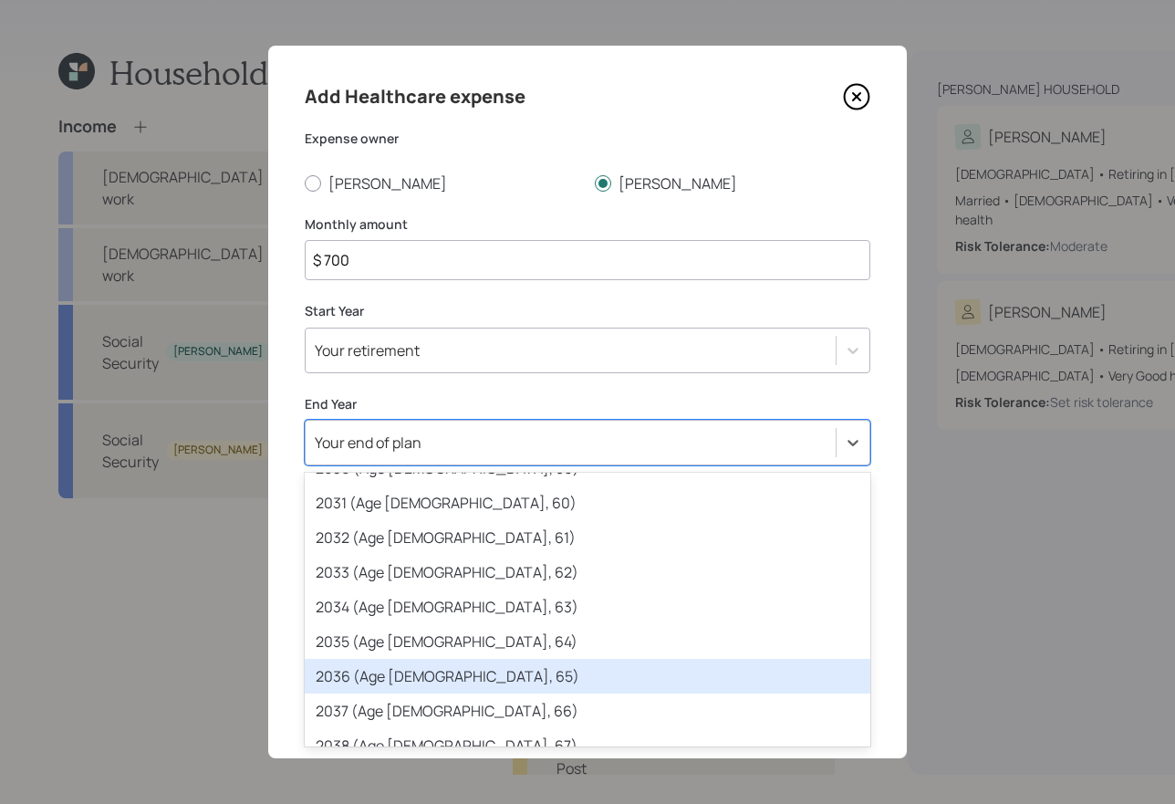
scroll to position [445, 0]
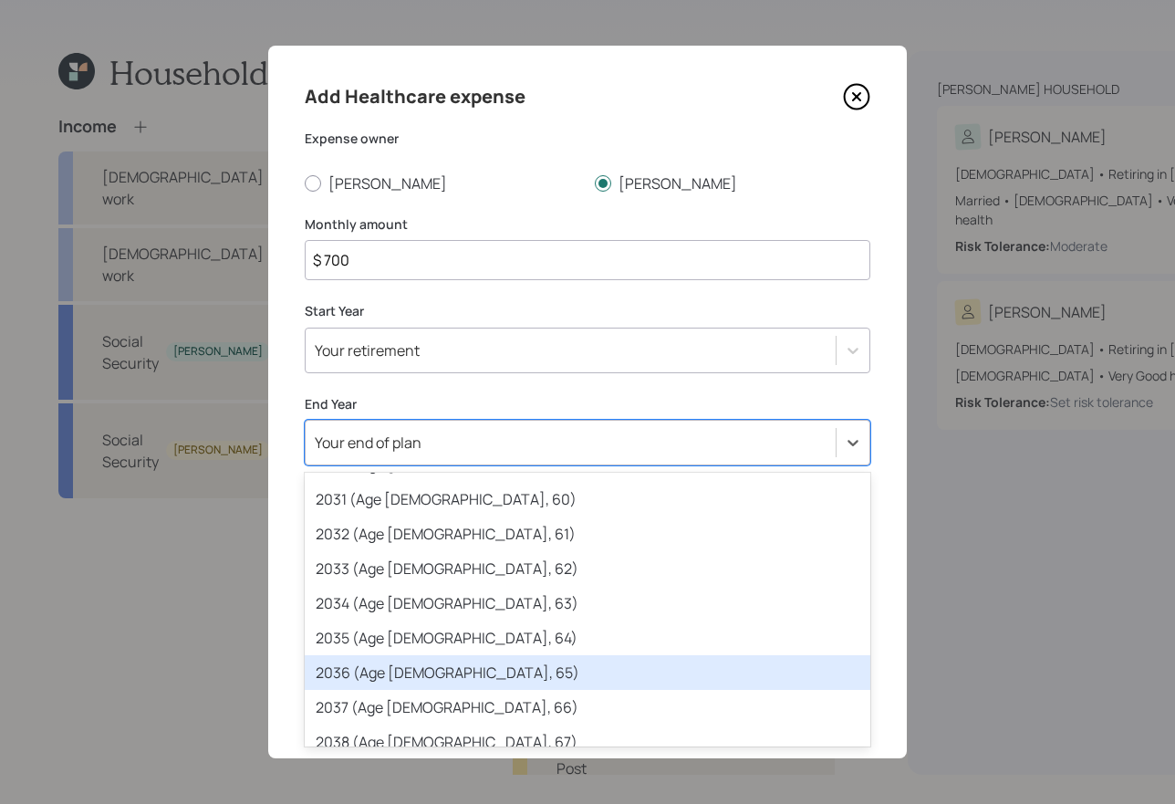
click at [430, 673] on div "2036 (Age [DEMOGRAPHIC_DATA], 65)" at bounding box center [588, 672] width 566 height 35
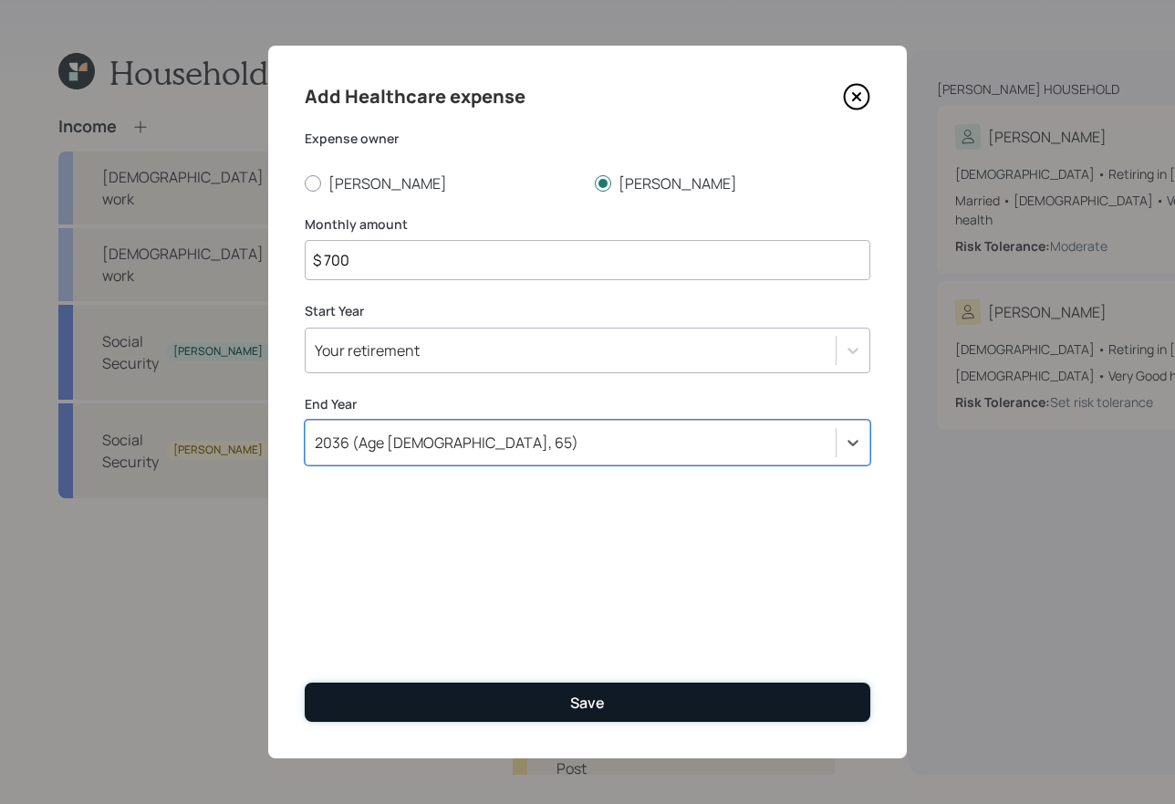
click at [551, 695] on button "Save" at bounding box center [588, 702] width 566 height 39
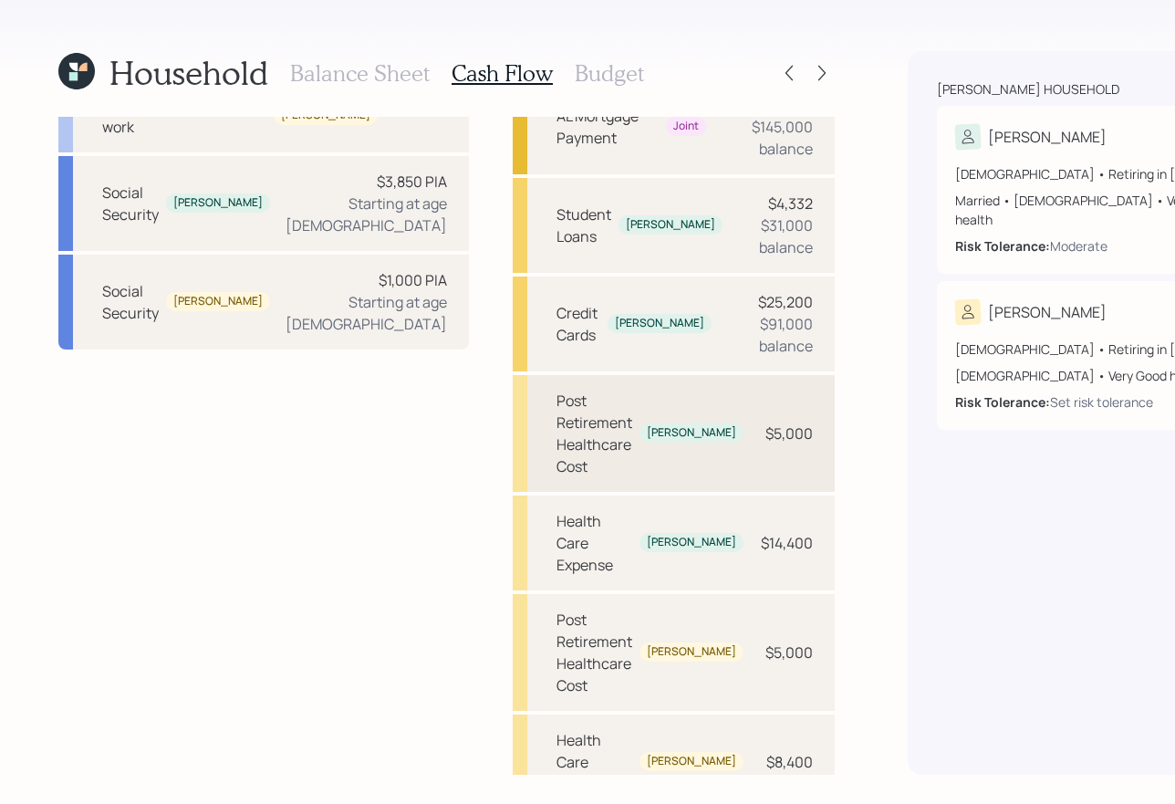
scroll to position [292, 0]
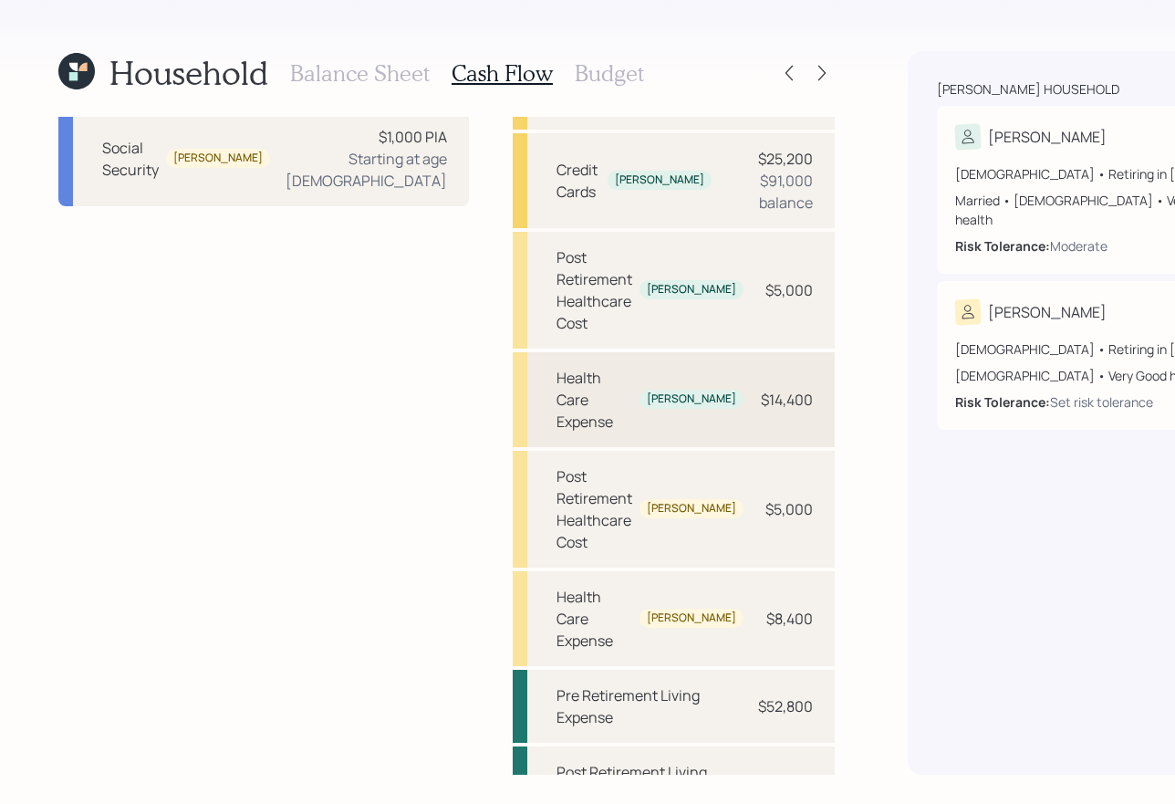
click at [557, 384] on div "Health Care Expense" at bounding box center [595, 400] width 76 height 66
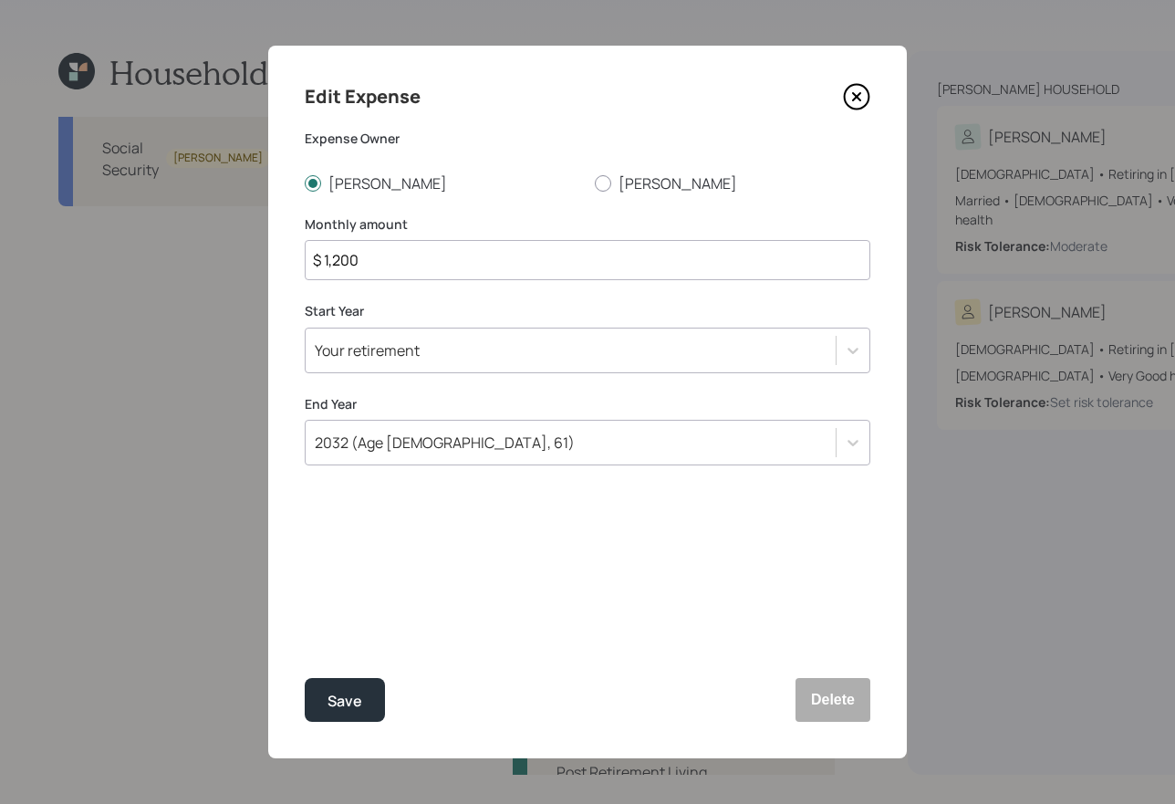
click at [384, 254] on input "$ 1,200" at bounding box center [588, 260] width 566 height 40
type input "$ 700"
click at [305, 678] on button "Save" at bounding box center [345, 700] width 80 height 44
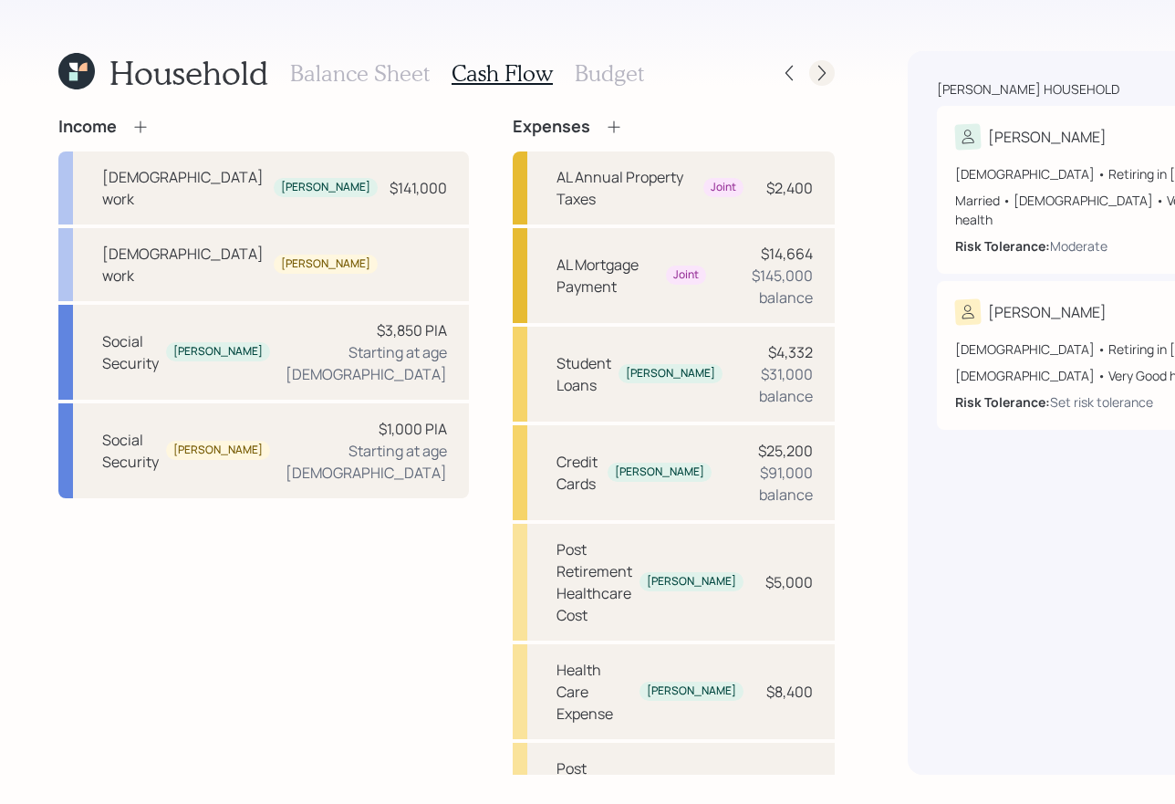
click at [813, 78] on icon at bounding box center [822, 73] width 18 height 18
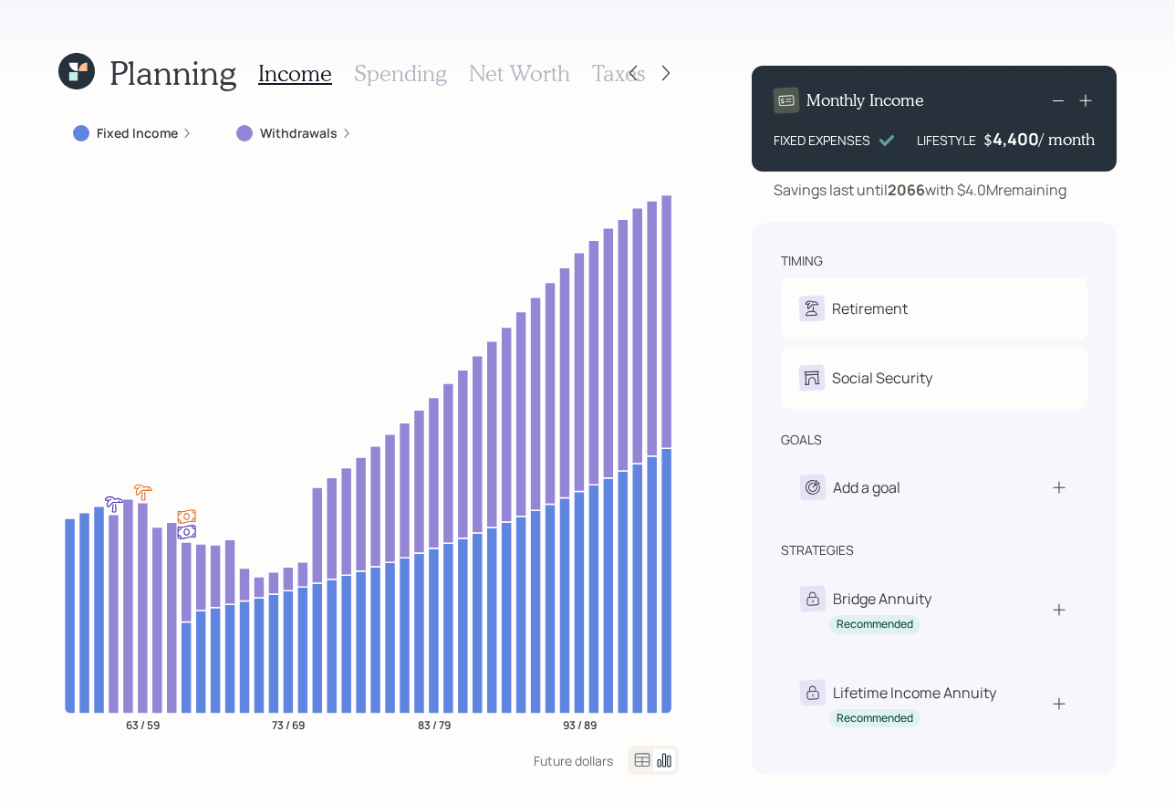
click at [374, 79] on h3 "Spending" at bounding box center [400, 73] width 93 height 26
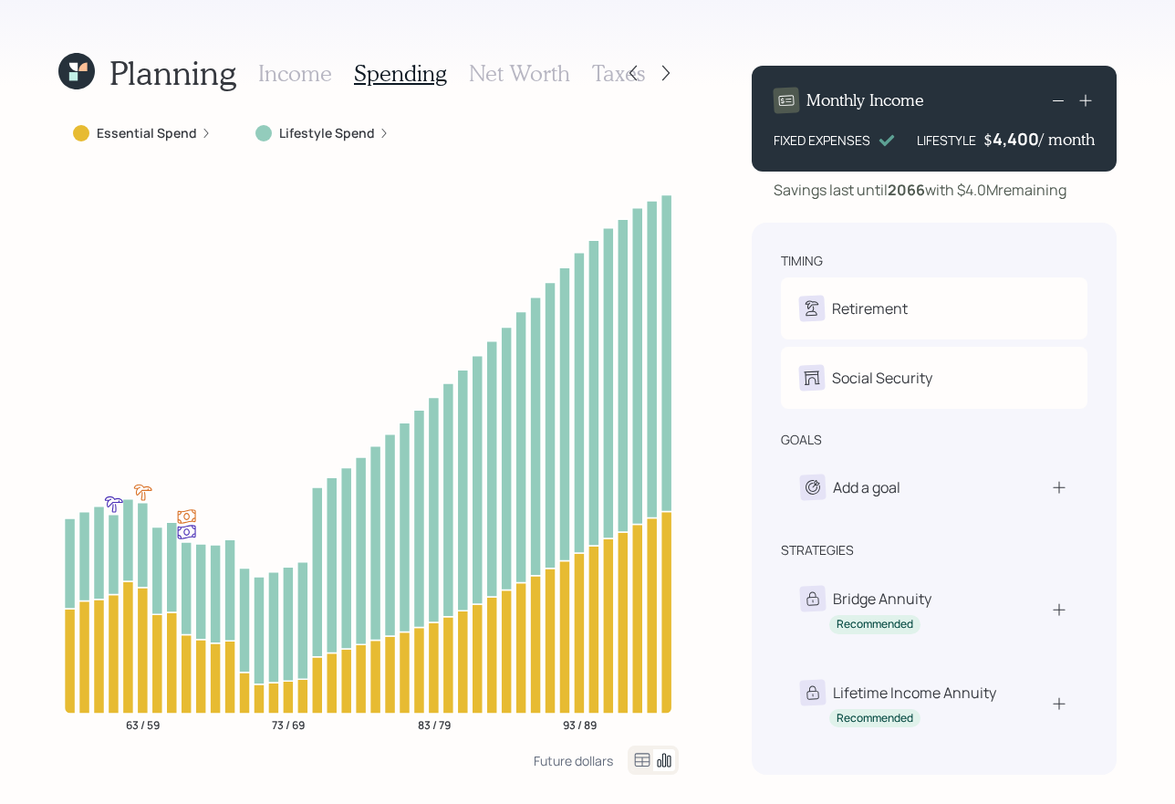
click at [158, 135] on label "Essential Spend" at bounding box center [147, 133] width 100 height 18
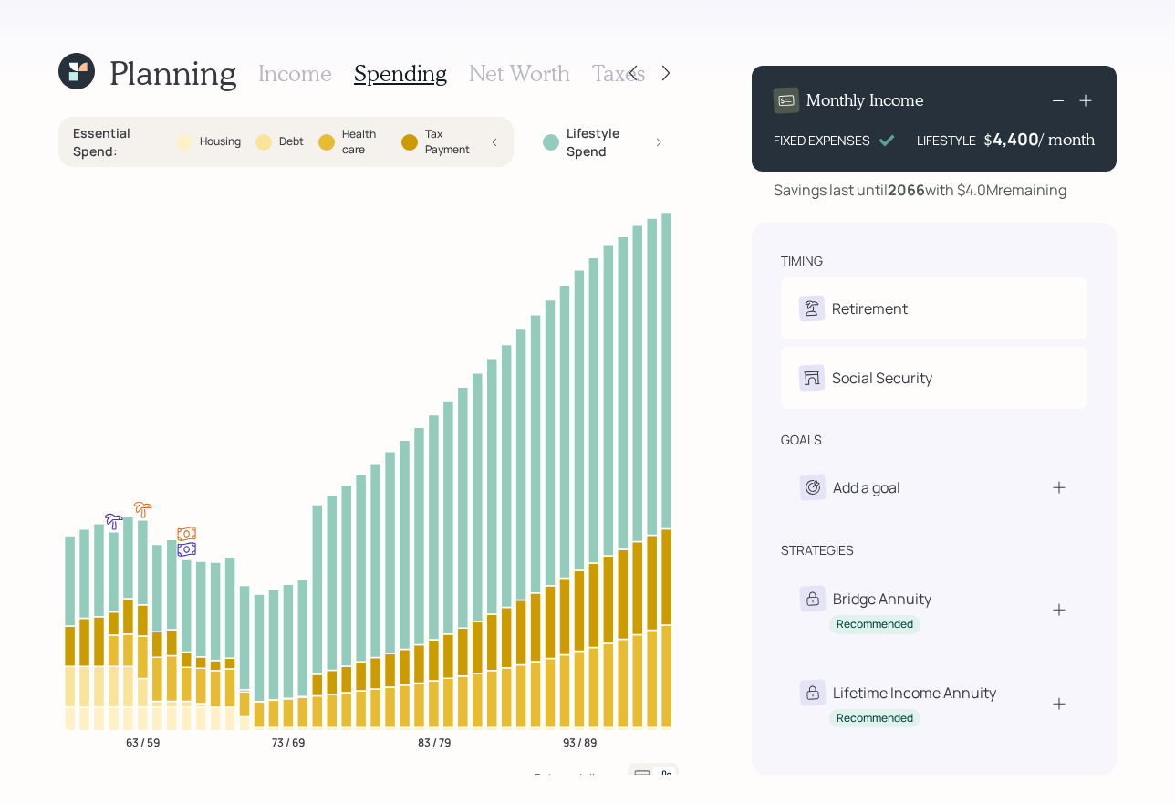
click at [315, 73] on h3 "Income" at bounding box center [295, 73] width 74 height 26
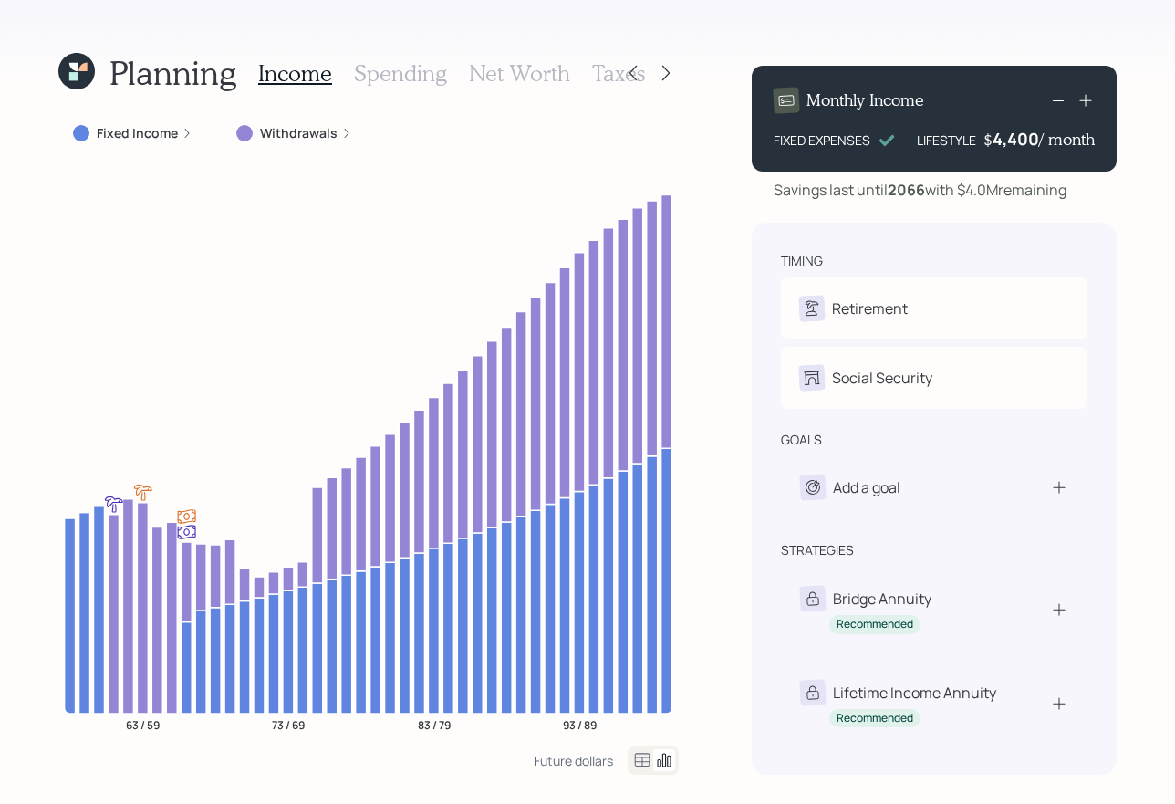
click at [601, 75] on h3 "Taxes" at bounding box center [618, 73] width 53 height 26
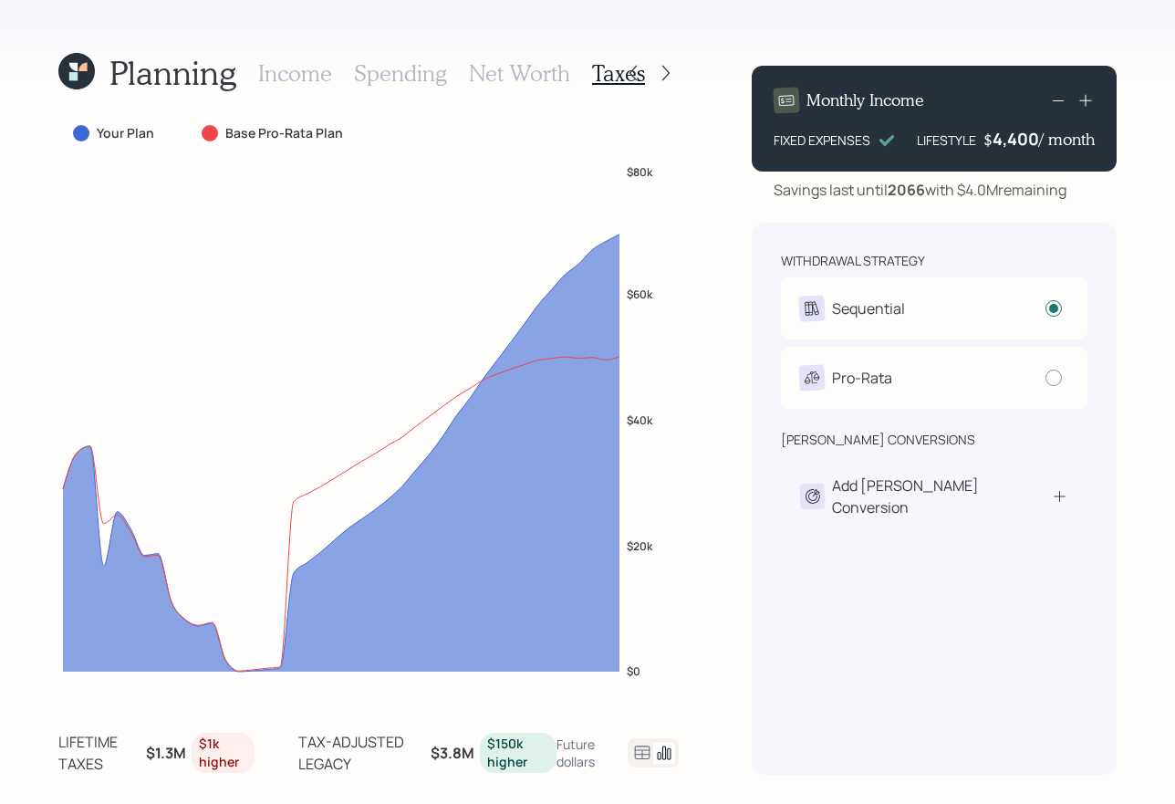
click at [316, 65] on h3 "Income" at bounding box center [295, 73] width 74 height 26
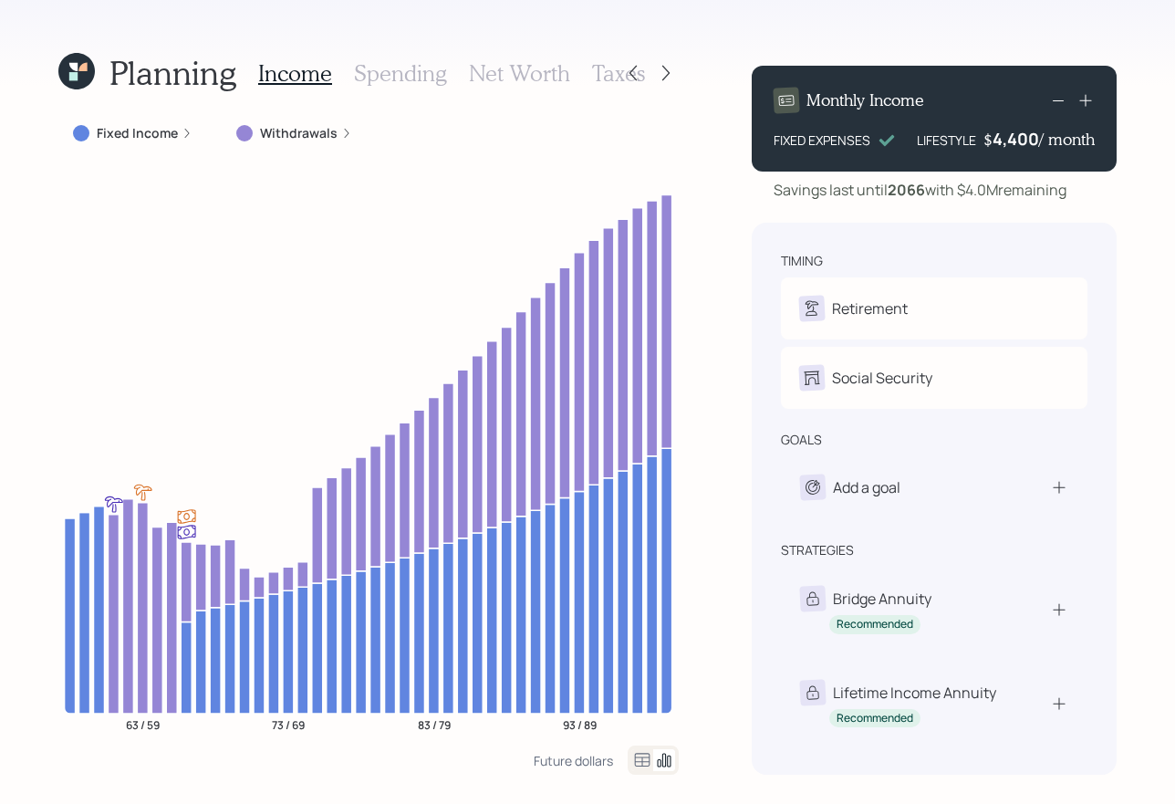
click at [592, 71] on h3 "Taxes" at bounding box center [618, 73] width 53 height 26
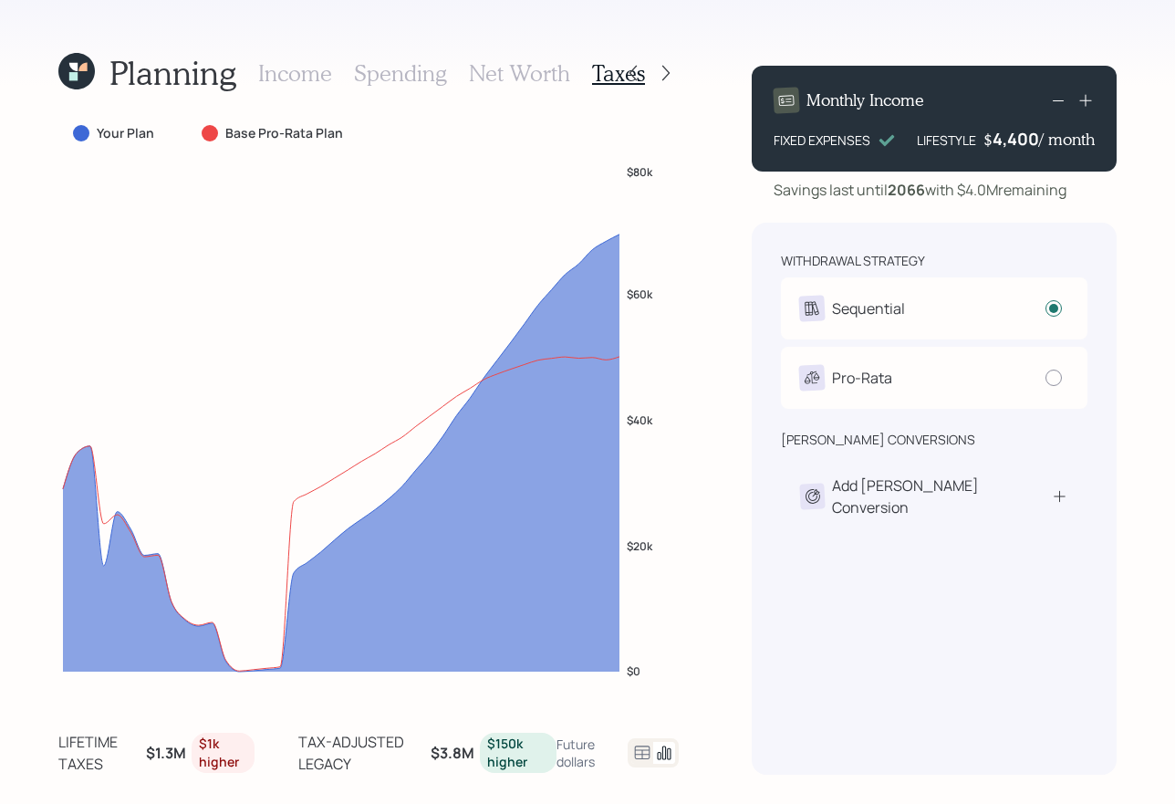
click at [538, 78] on h3 "Net Worth" at bounding box center [519, 73] width 101 height 26
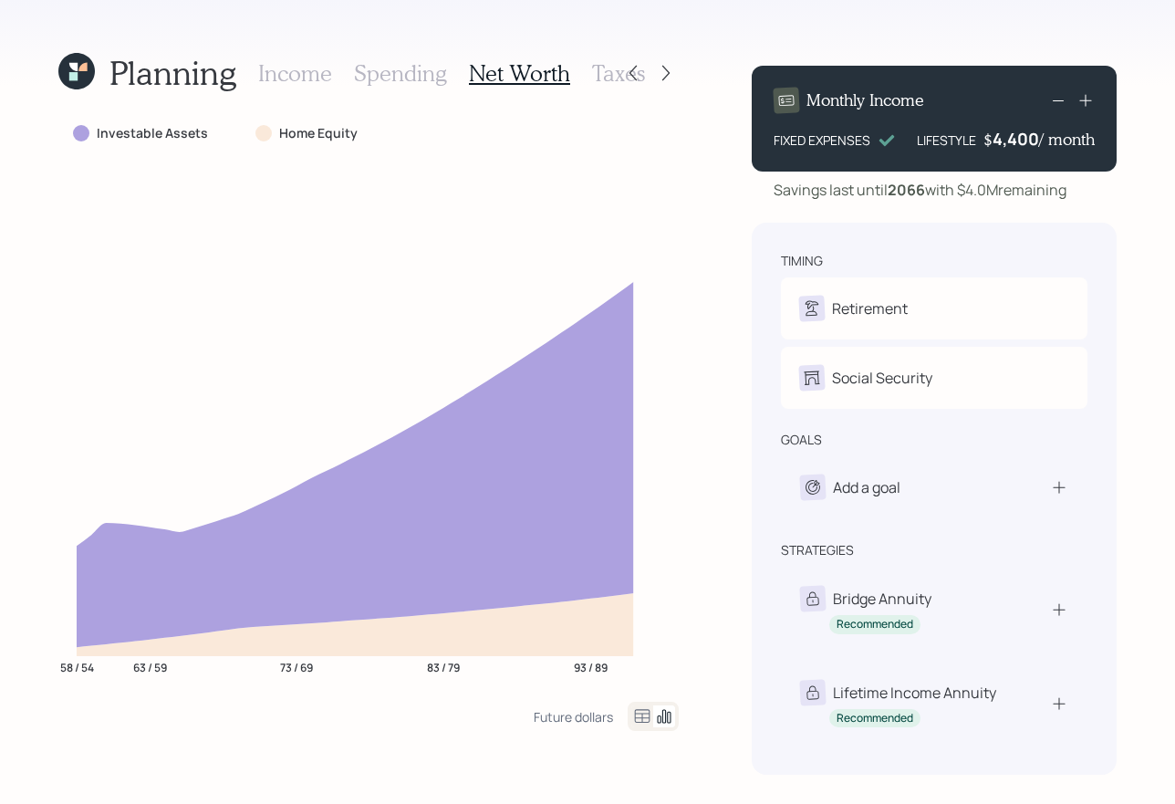
click at [600, 67] on h3 "Taxes" at bounding box center [618, 73] width 53 height 26
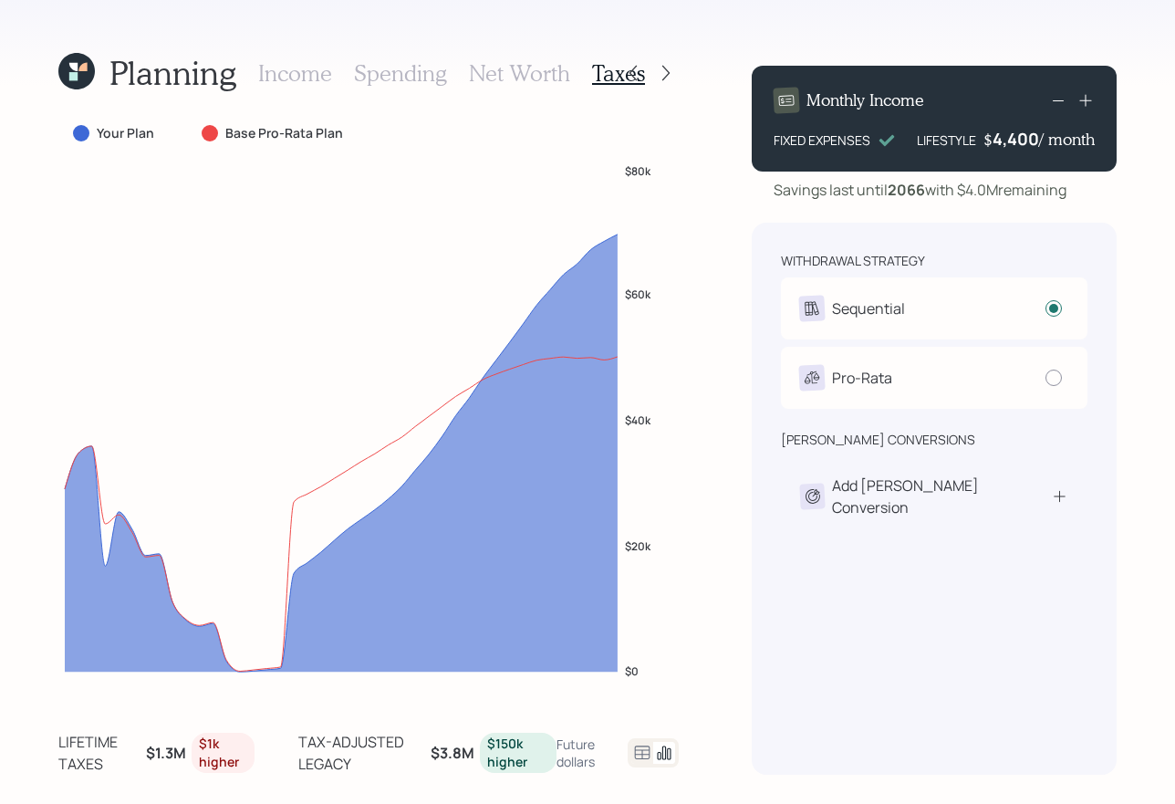
click at [558, 70] on h3 "Net Worth" at bounding box center [519, 73] width 101 height 26
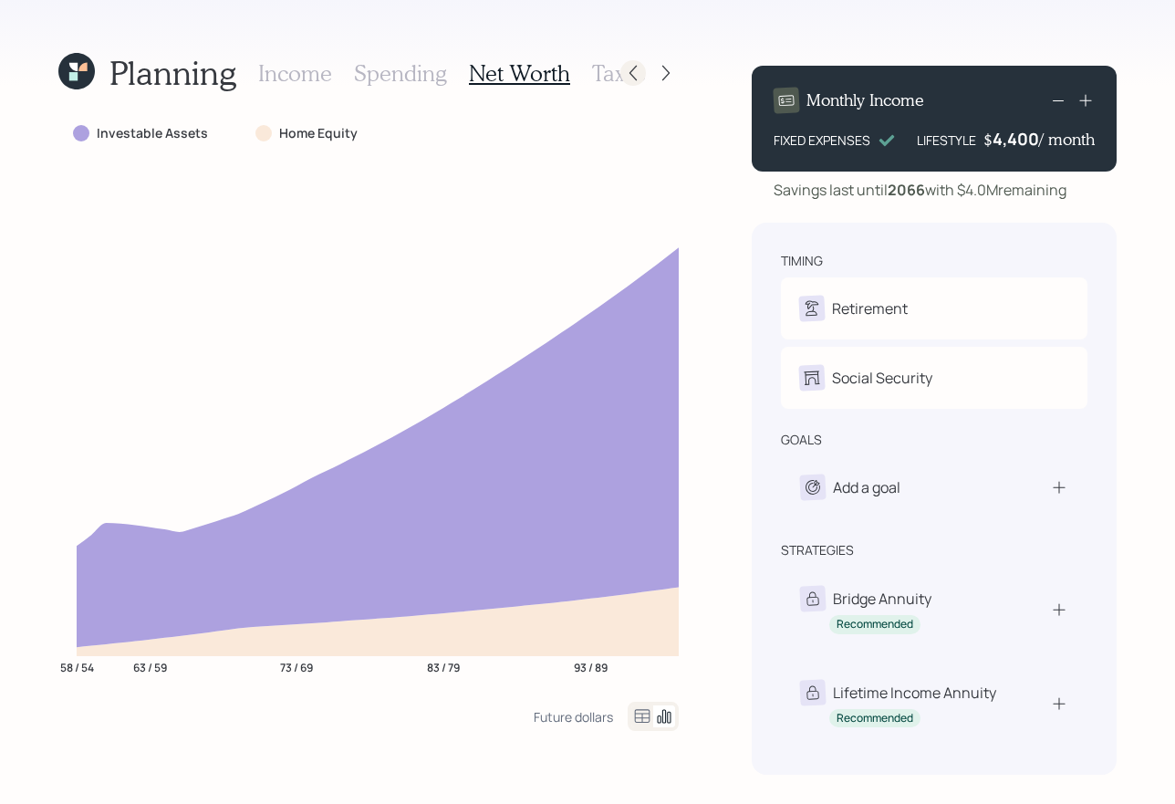
click at [627, 71] on icon at bounding box center [633, 73] width 18 height 18
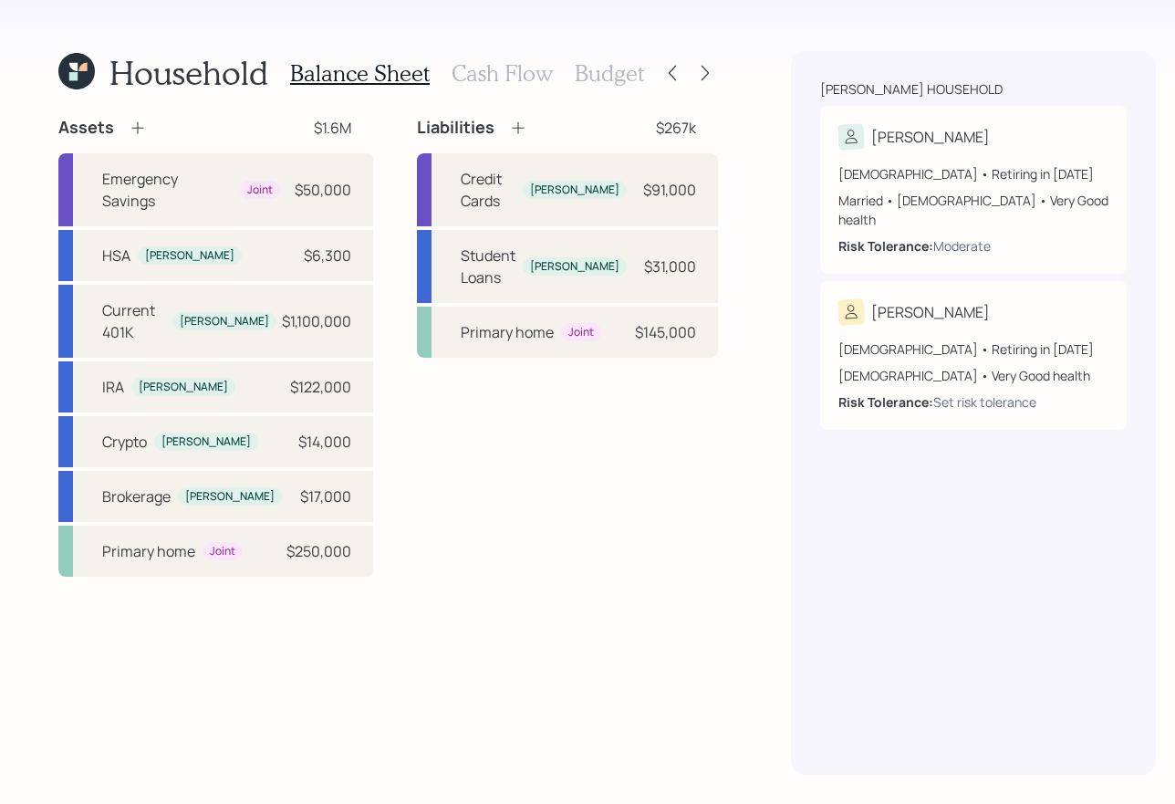
click at [540, 72] on h3 "Cash Flow" at bounding box center [502, 73] width 101 height 26
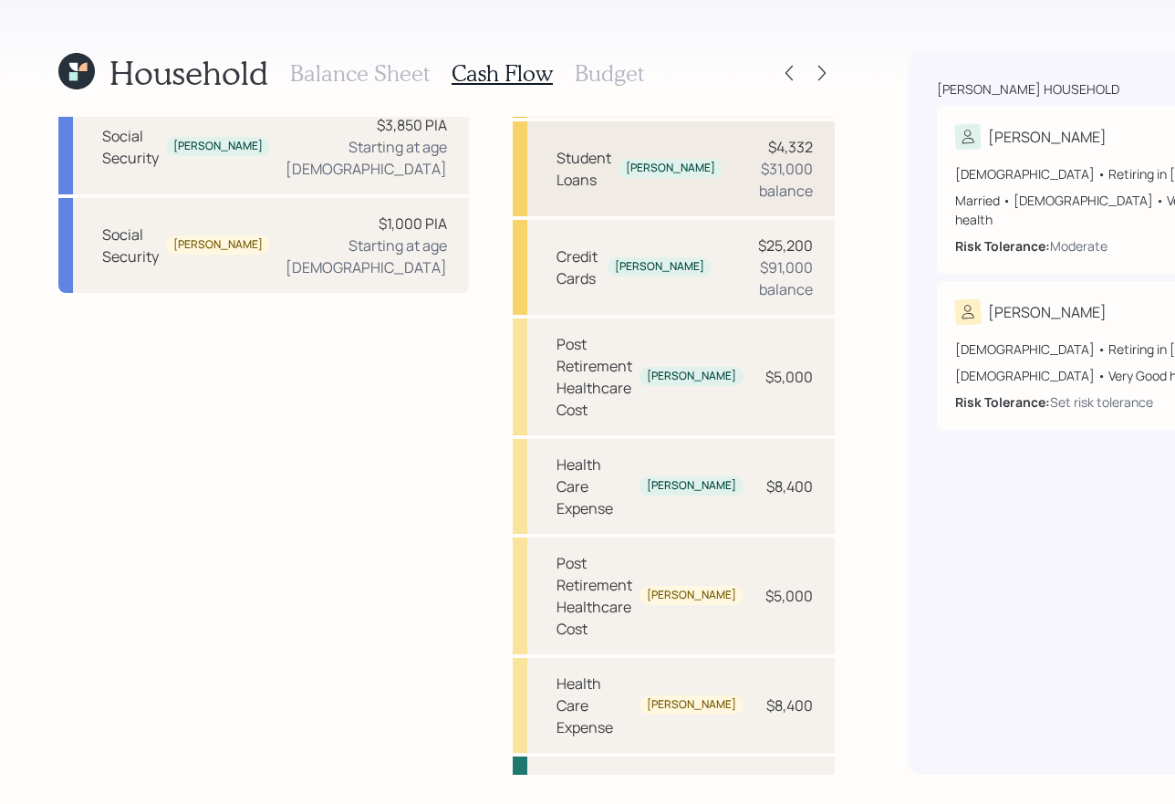
scroll to position [292, 0]
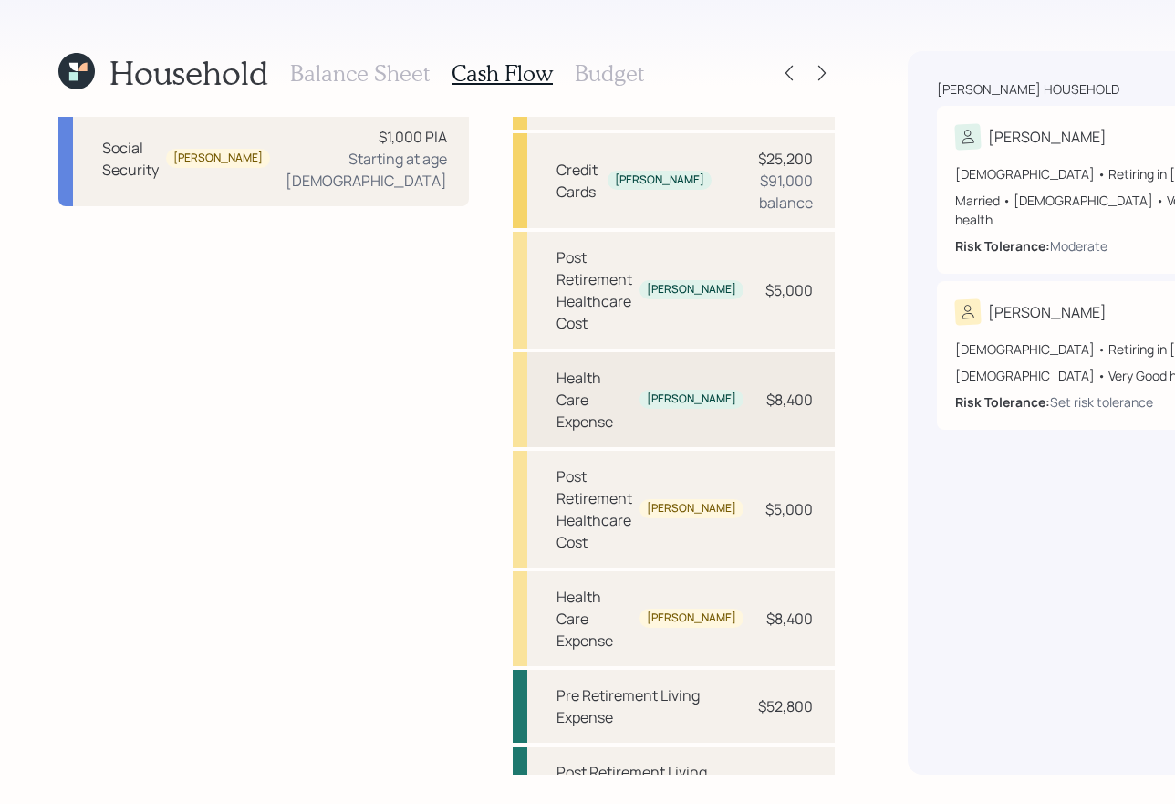
click at [557, 385] on div "Health Care Expense" at bounding box center [595, 400] width 76 height 66
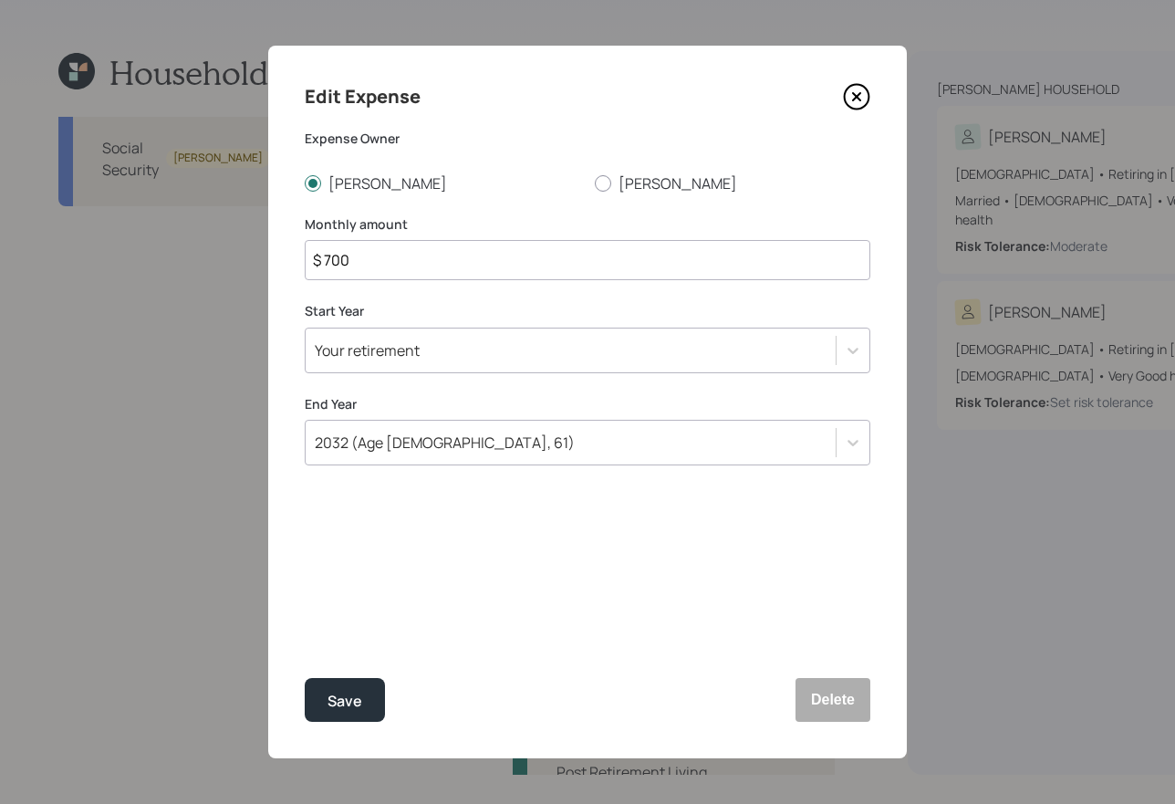
click at [515, 259] on input "$ 700" at bounding box center [588, 260] width 566 height 40
click at [393, 262] on input "$ 700" at bounding box center [588, 260] width 566 height 40
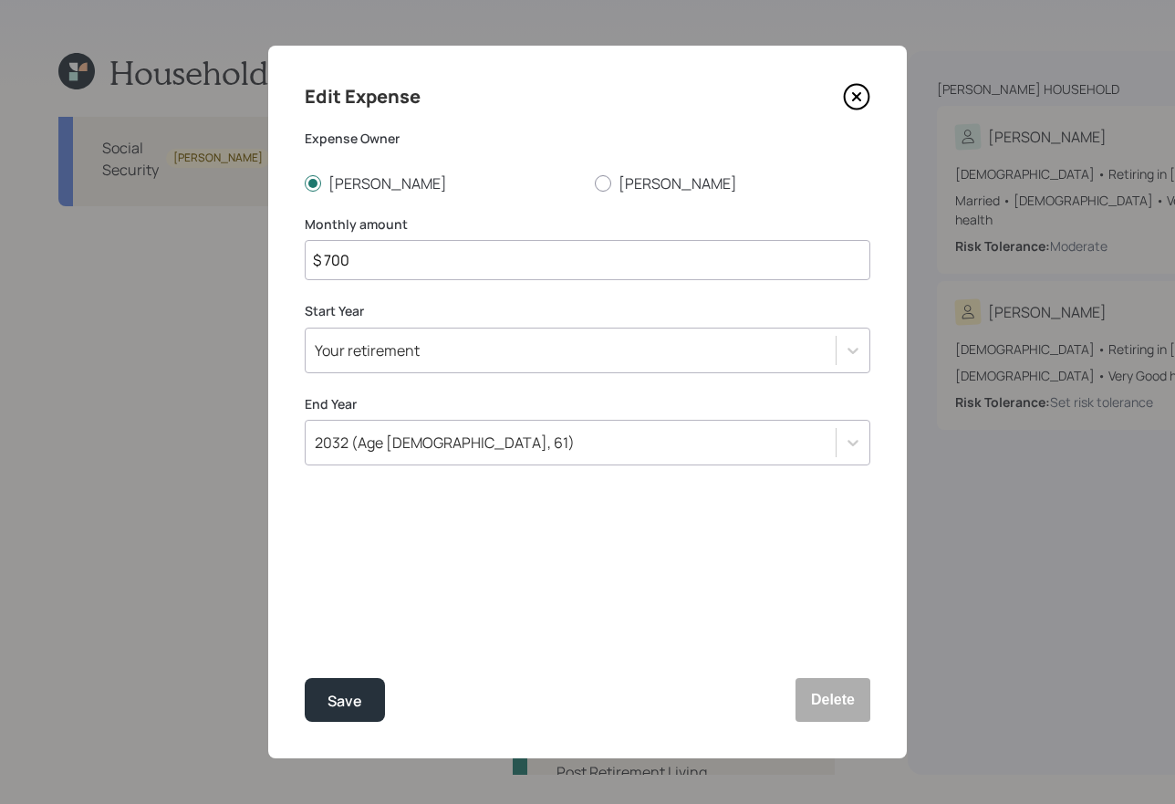
click at [393, 262] on input "$ 700" at bounding box center [588, 260] width 566 height 40
type input "$ 1,100"
click at [305, 678] on button "Save" at bounding box center [345, 700] width 80 height 44
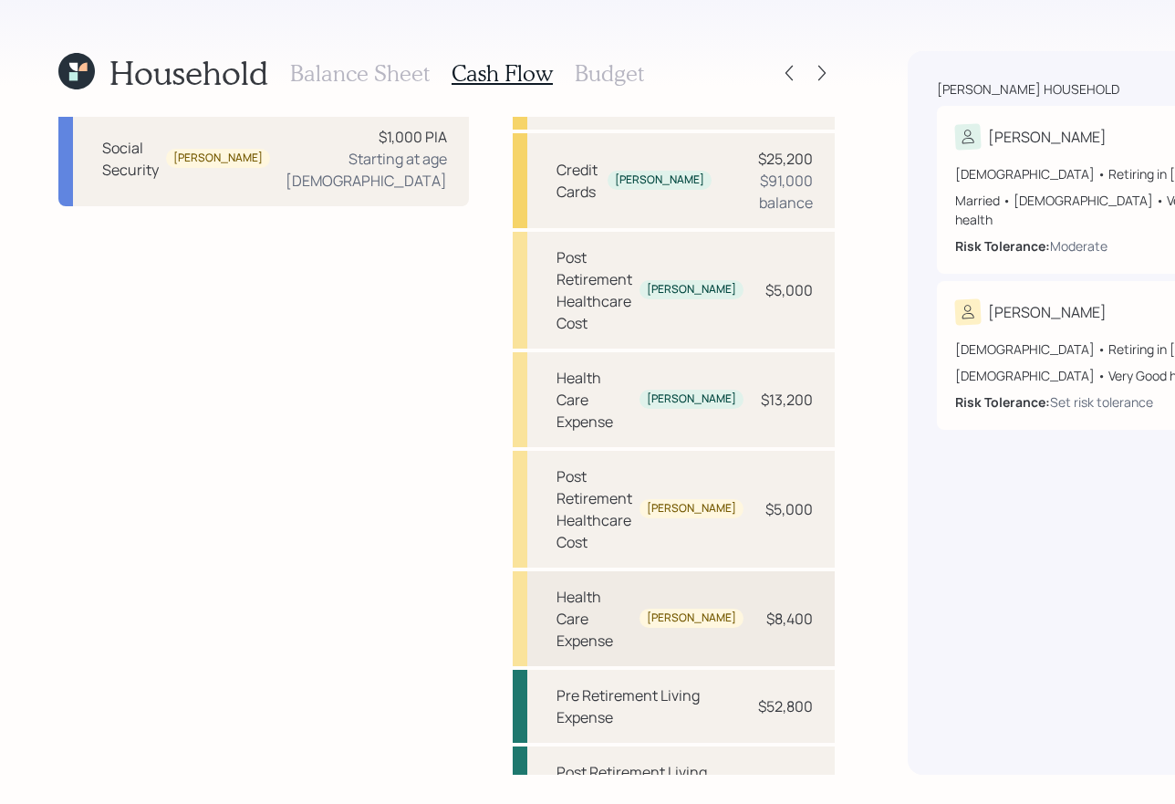
click at [557, 586] on div "Health Care Expense" at bounding box center [595, 619] width 76 height 66
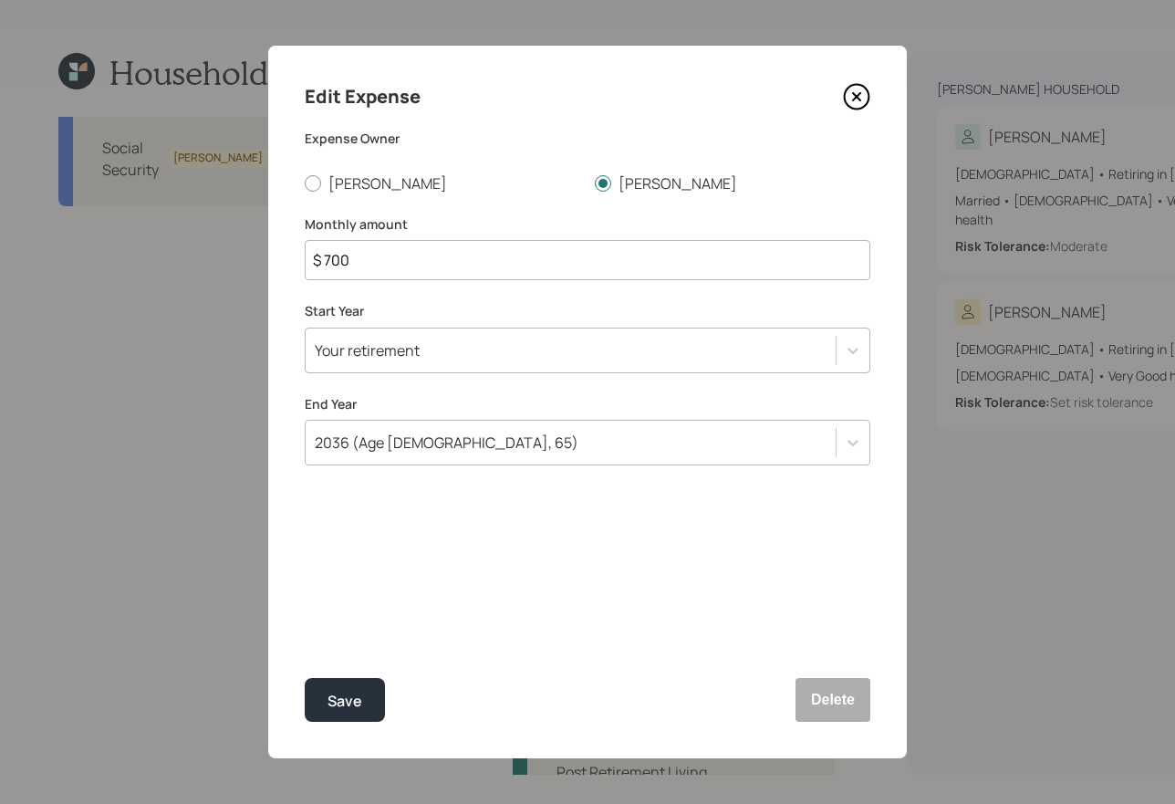
click at [377, 261] on input "$ 700" at bounding box center [588, 260] width 566 height 40
type input "$ 1,100"
click at [305, 678] on button "Save" at bounding box center [345, 700] width 80 height 44
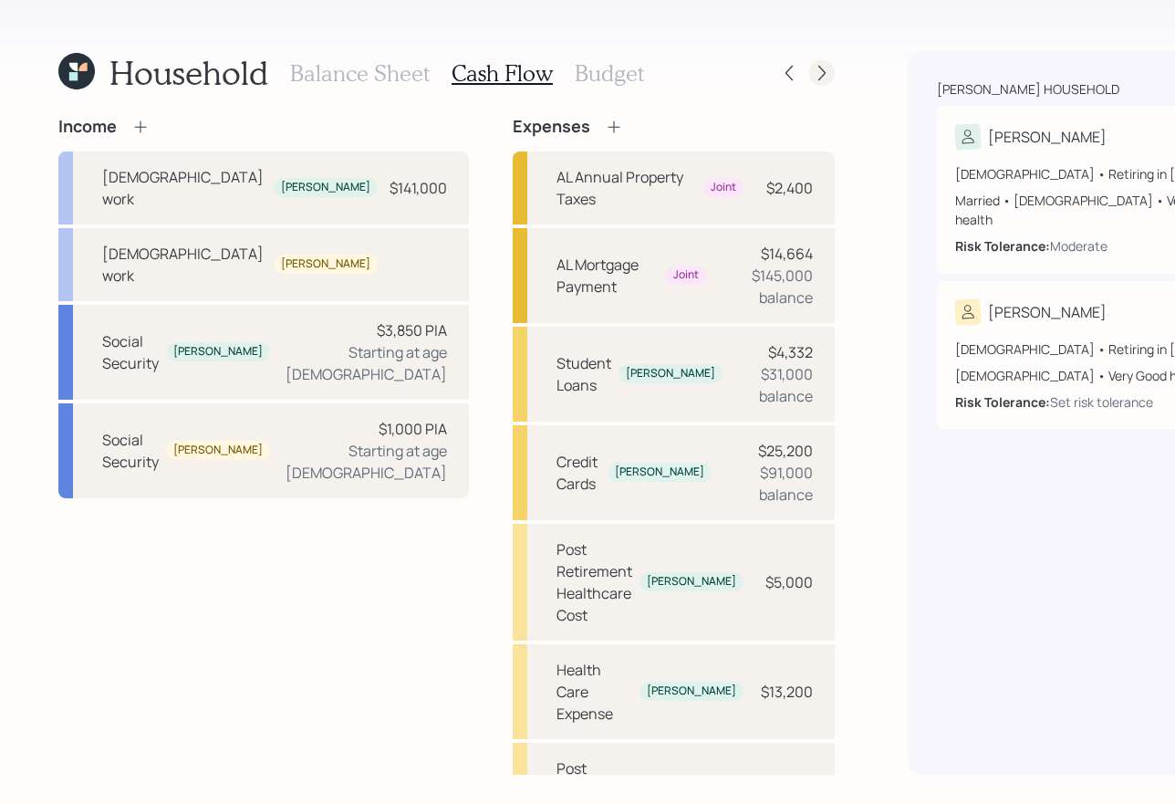
click at [813, 71] on icon at bounding box center [822, 73] width 18 height 18
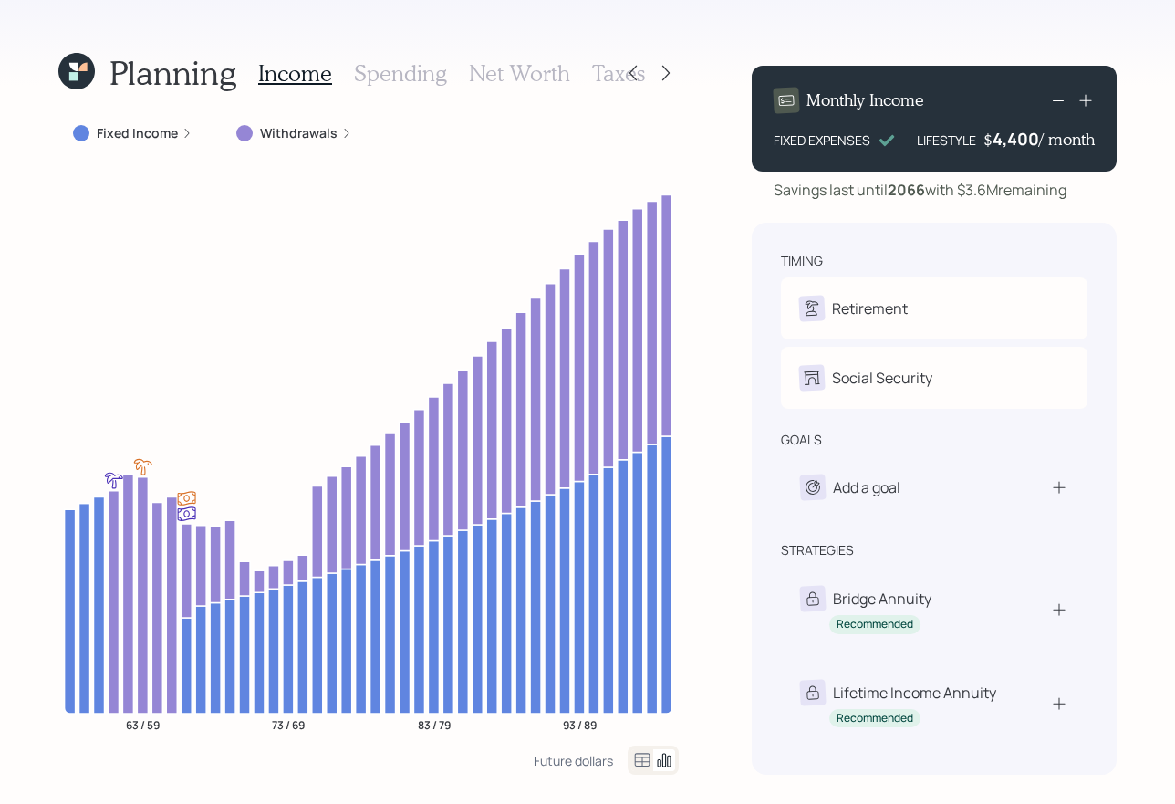
click at [485, 71] on h3 "Net Worth" at bounding box center [519, 73] width 101 height 26
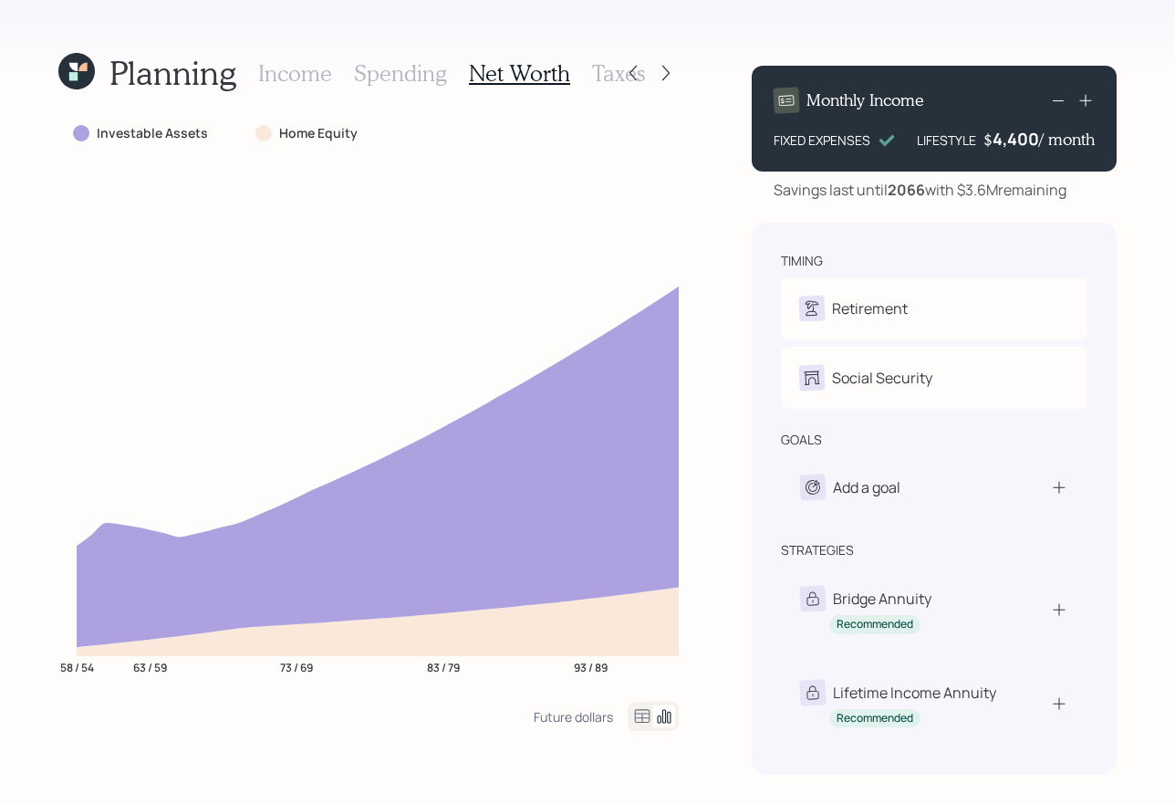
click at [317, 82] on h3 "Income" at bounding box center [295, 73] width 74 height 26
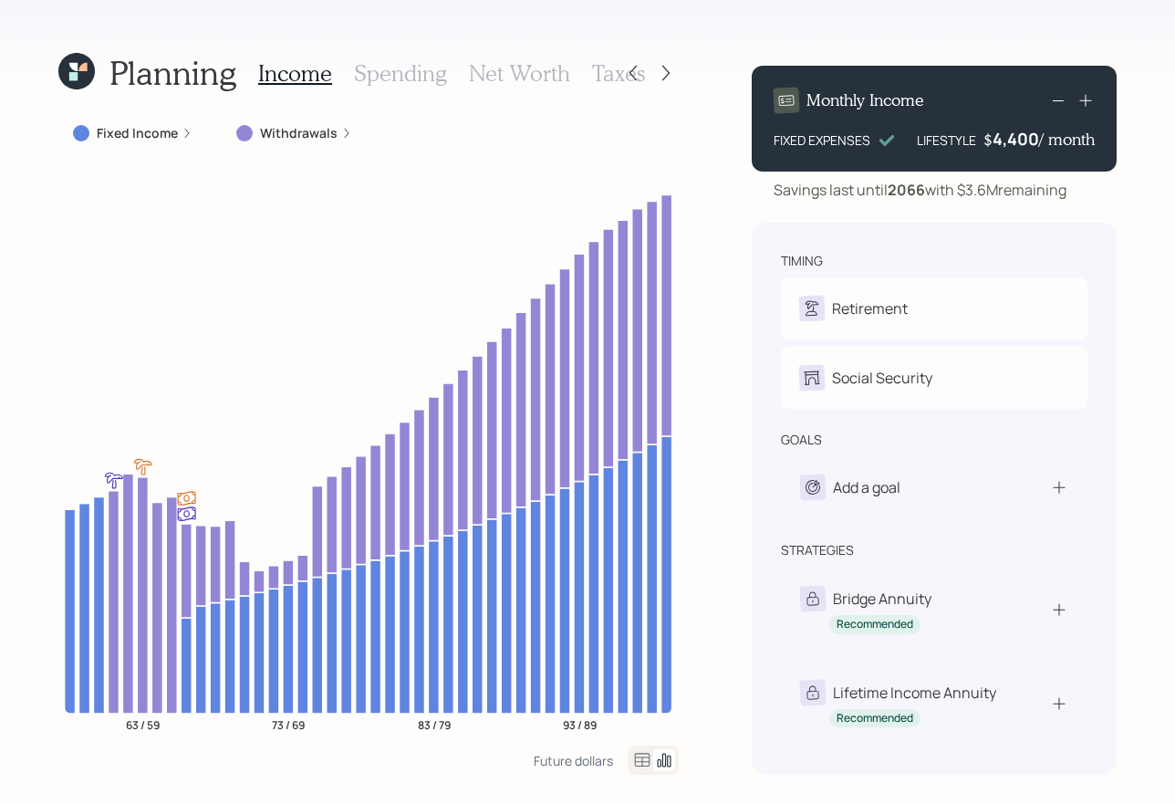
click at [478, 74] on h3 "Net Worth" at bounding box center [519, 73] width 101 height 26
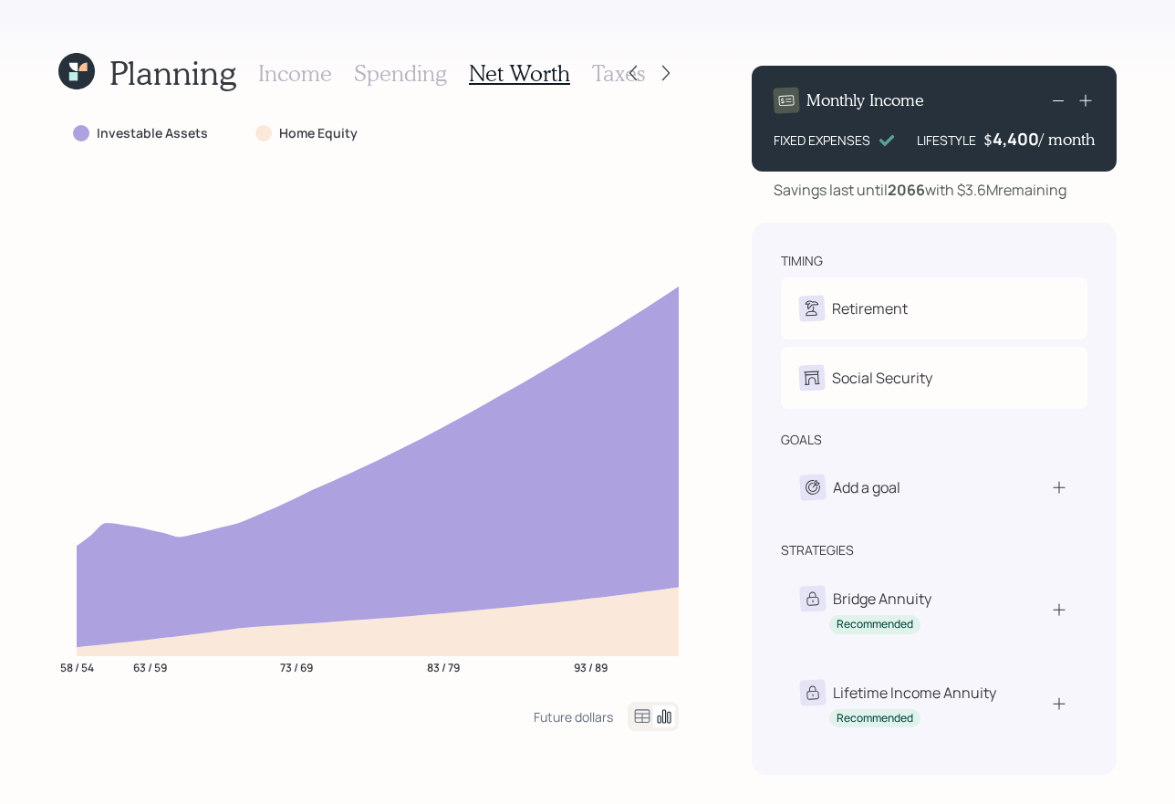
click at [327, 78] on h3 "Income" at bounding box center [295, 73] width 74 height 26
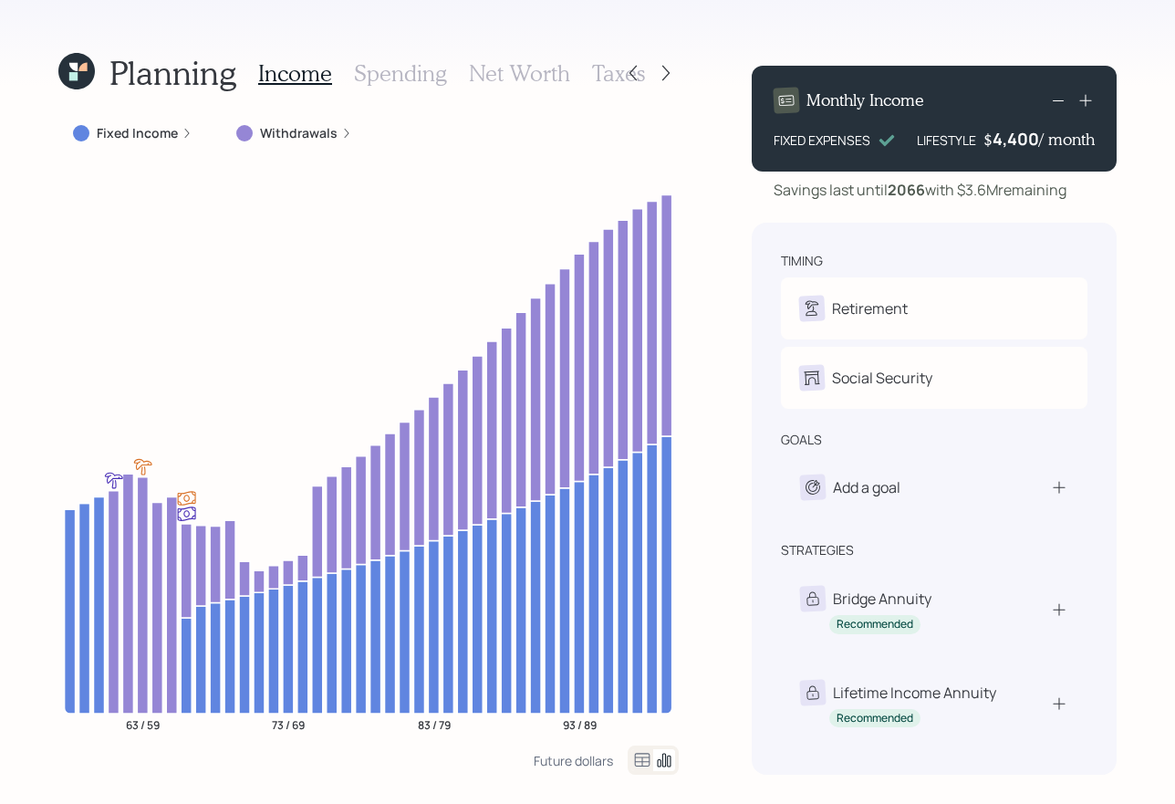
click at [490, 81] on h3 "Net Worth" at bounding box center [519, 73] width 101 height 26
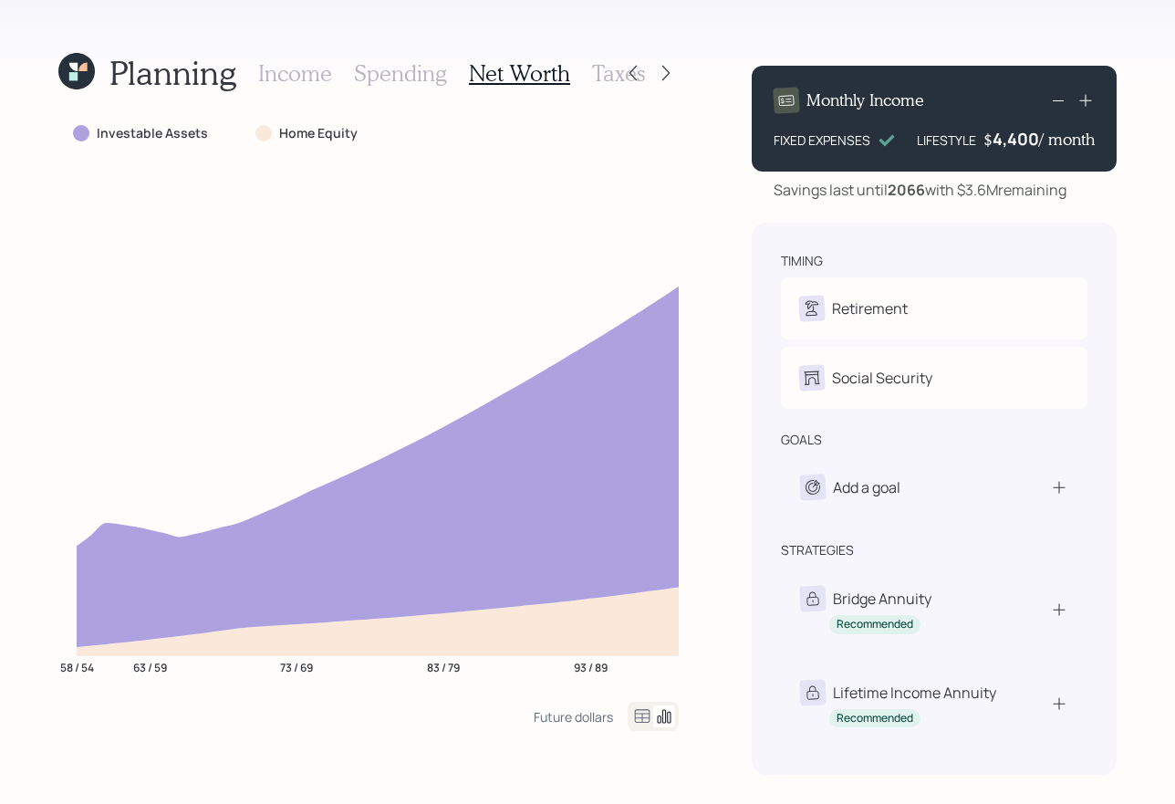
click at [393, 70] on h3 "Spending" at bounding box center [400, 73] width 93 height 26
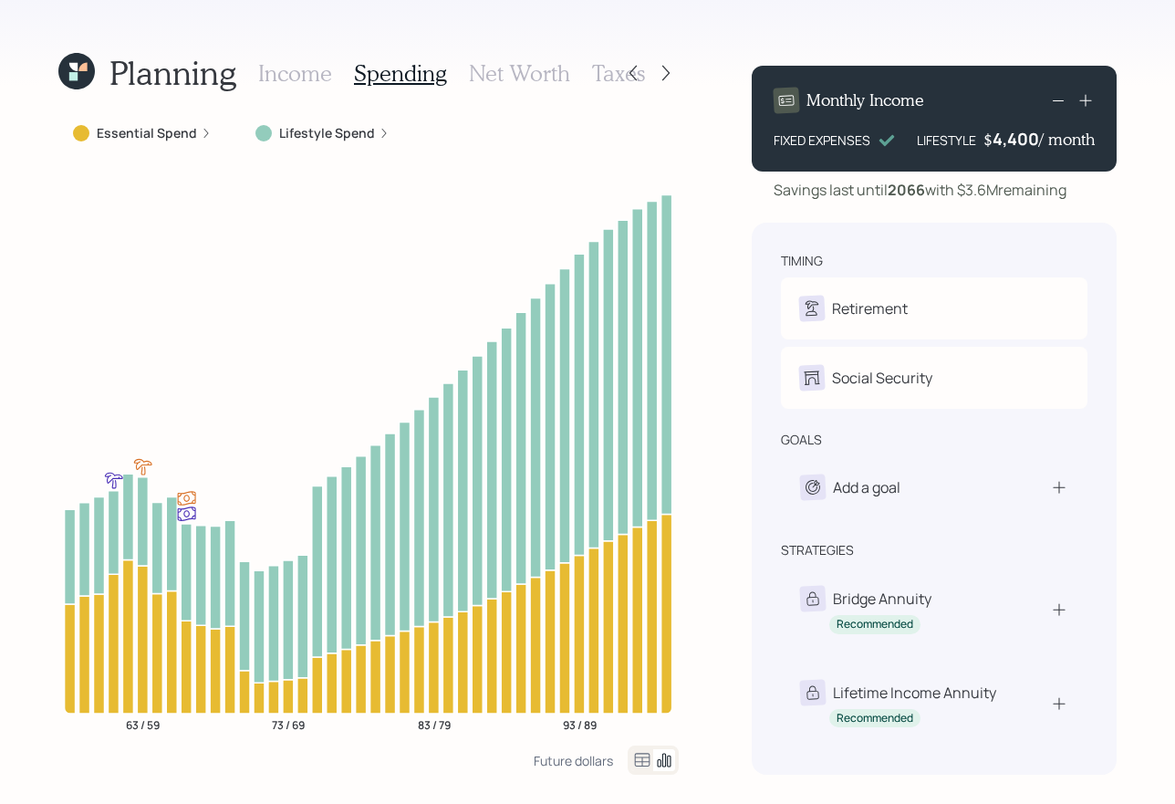
click at [310, 81] on h3 "Income" at bounding box center [295, 73] width 74 height 26
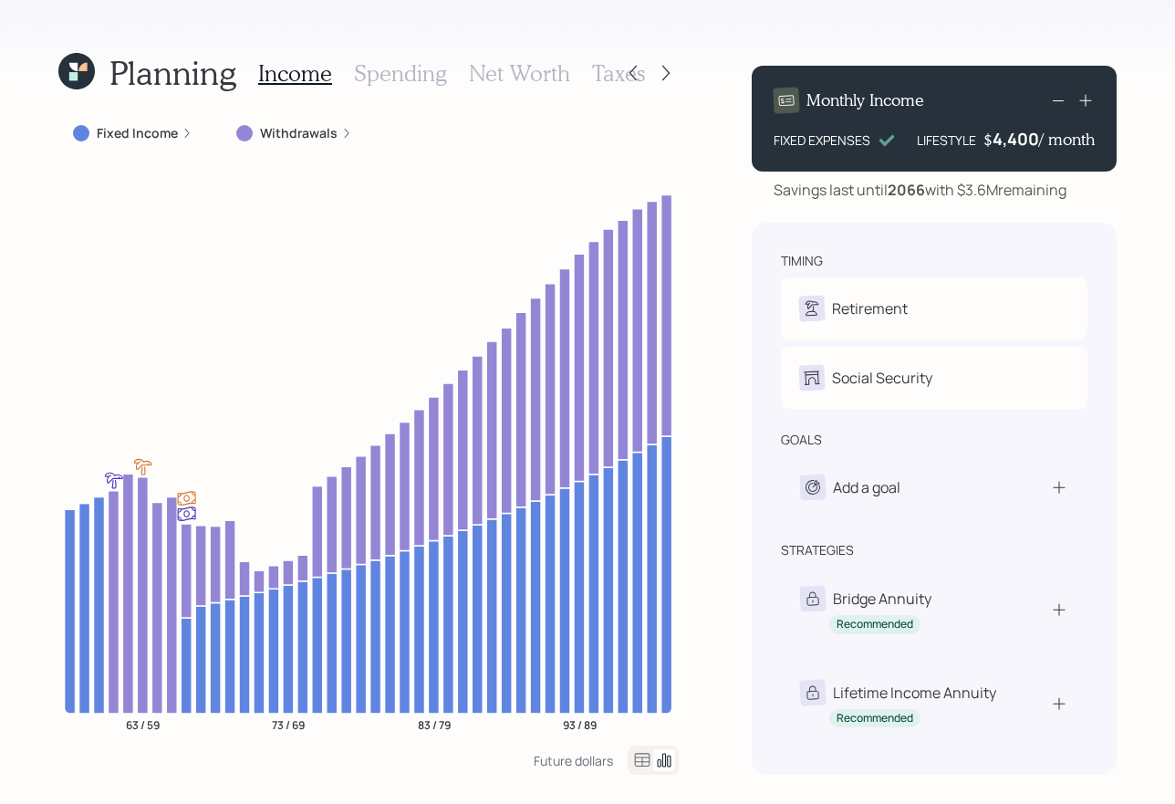
click at [481, 74] on h3 "Net Worth" at bounding box center [519, 73] width 101 height 26
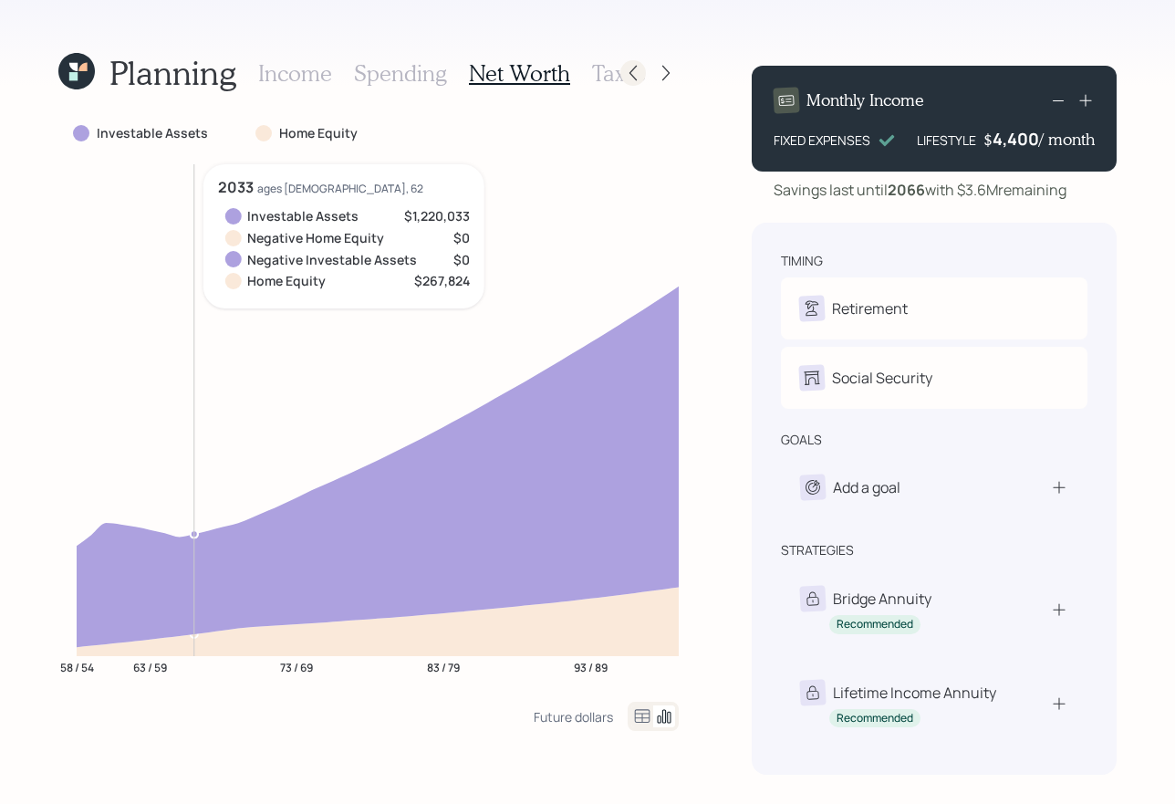
click at [636, 80] on icon at bounding box center [633, 74] width 7 height 16
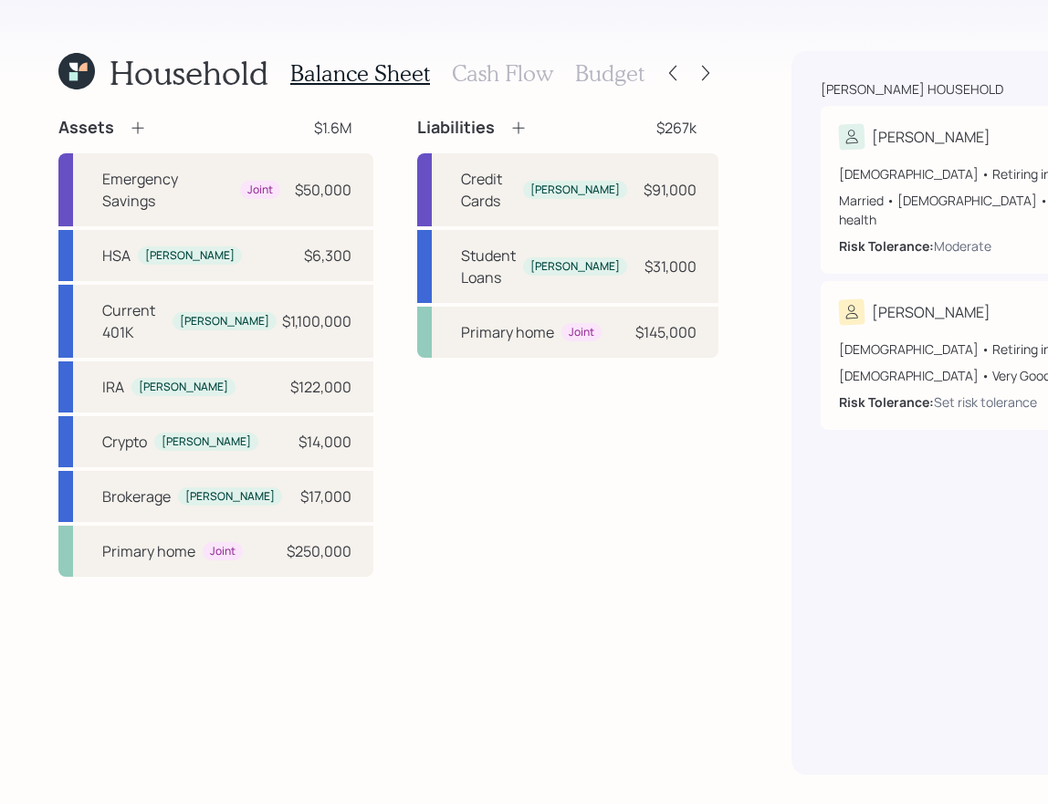
click at [81, 68] on icon at bounding box center [83, 69] width 10 height 10
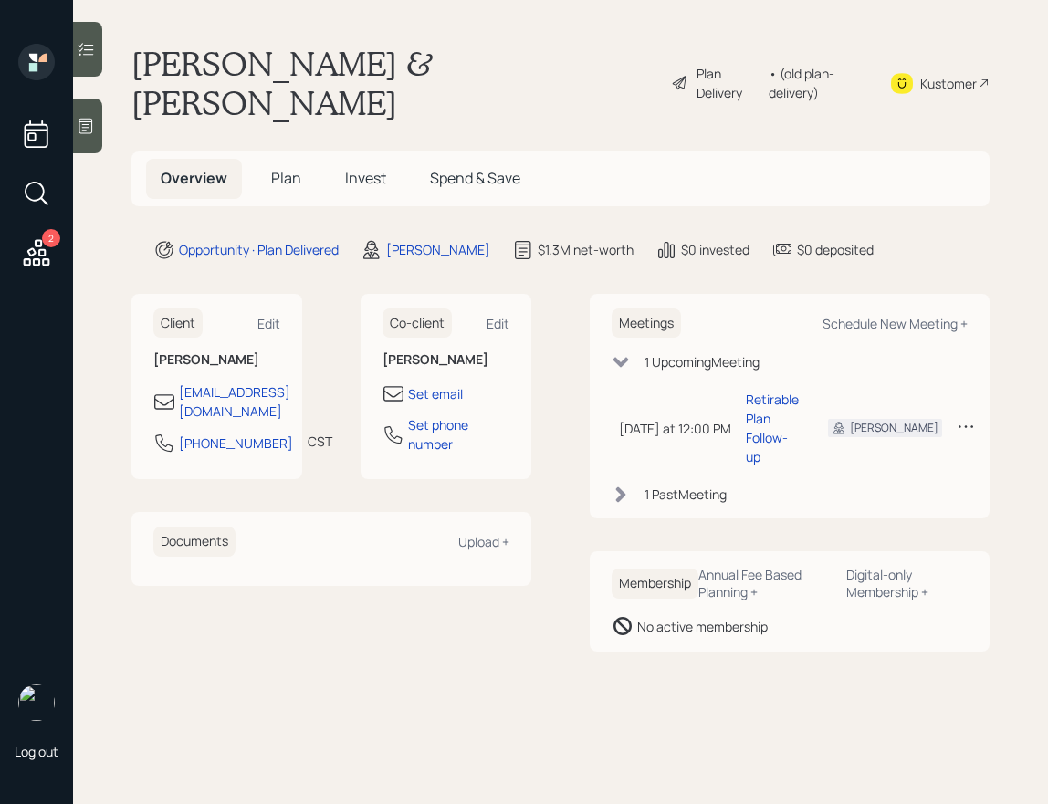
click at [293, 168] on span "Plan" at bounding box center [286, 178] width 30 height 20
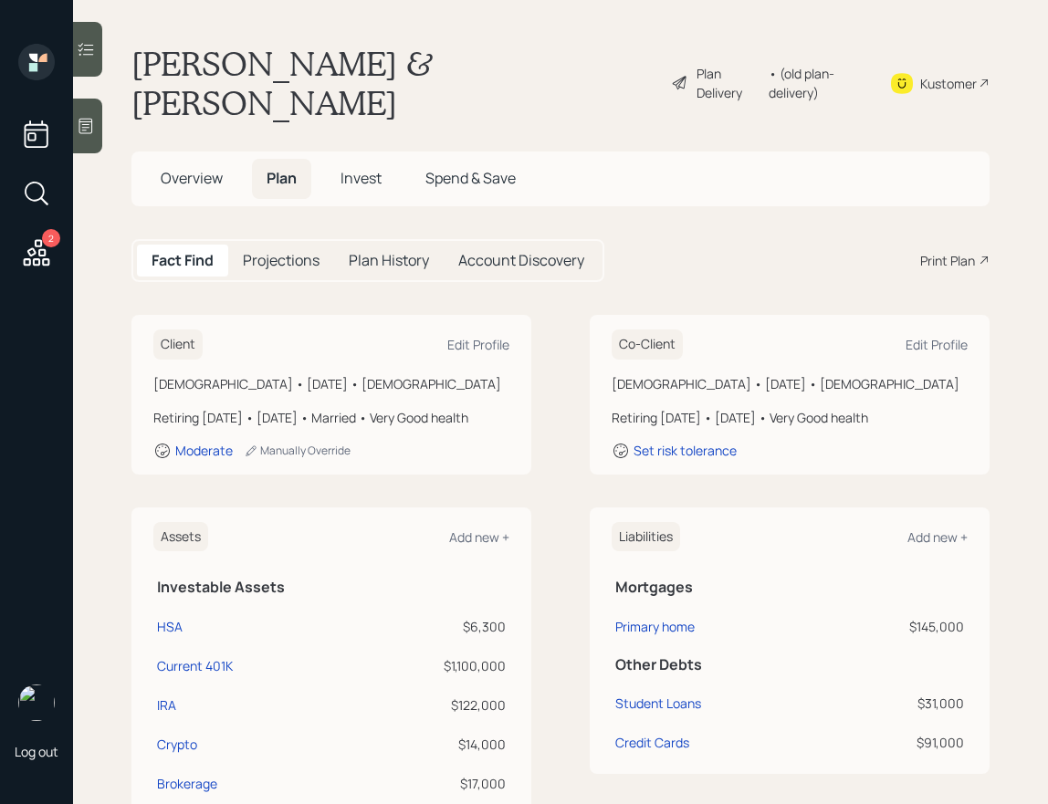
click at [947, 251] on div "Print Plan" at bounding box center [947, 260] width 55 height 19
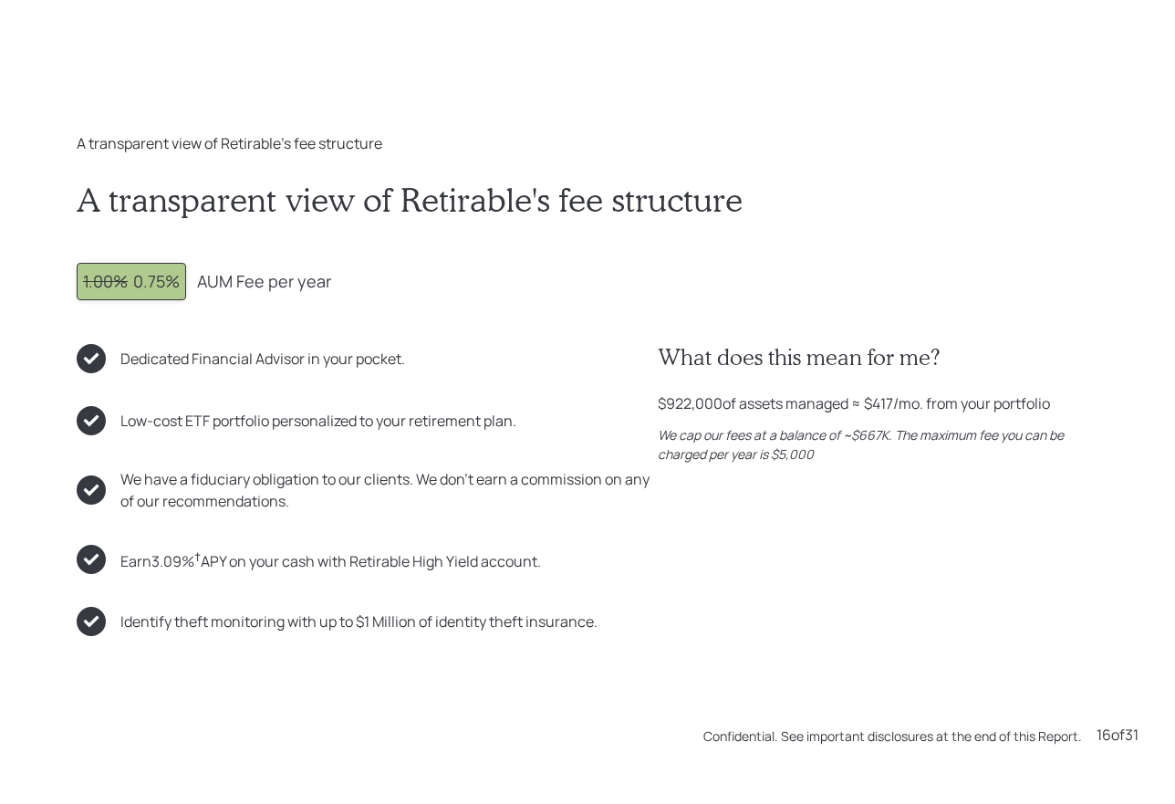
scroll to position [12059, 0]
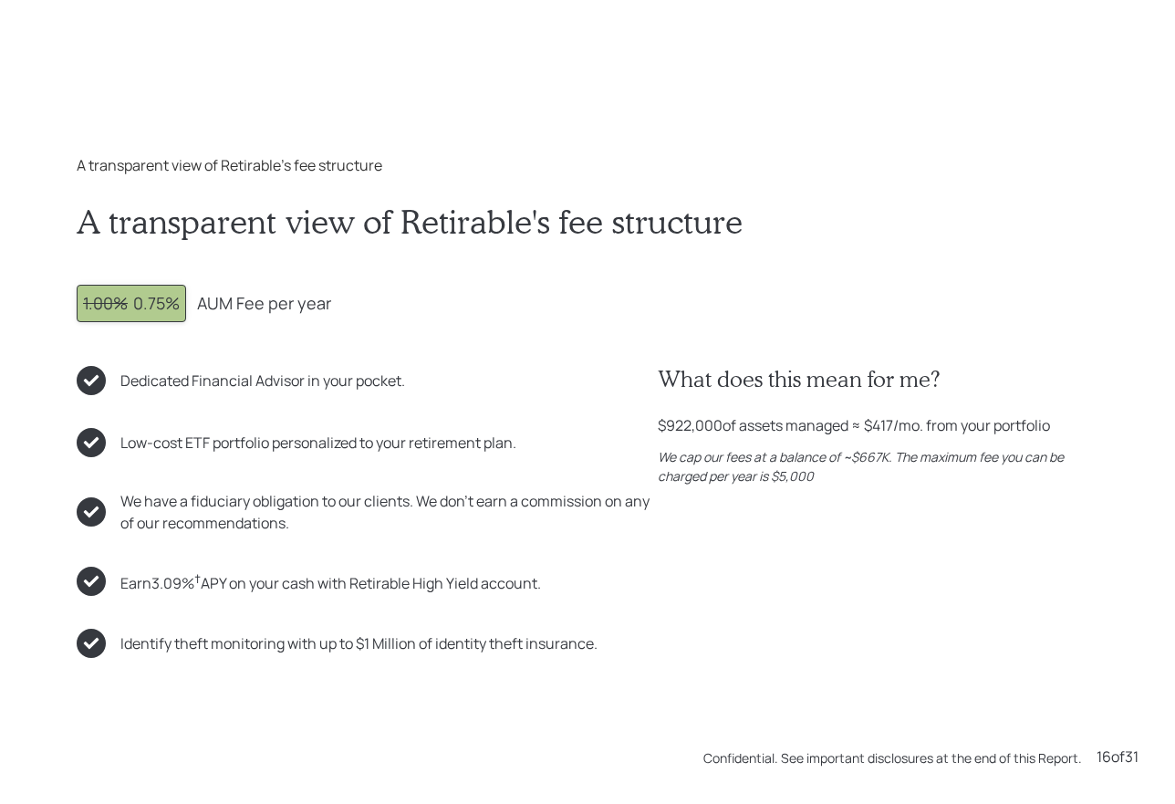
click at [335, 374] on div "Dedicated Financial Advisor in your pocket." at bounding box center [262, 381] width 285 height 22
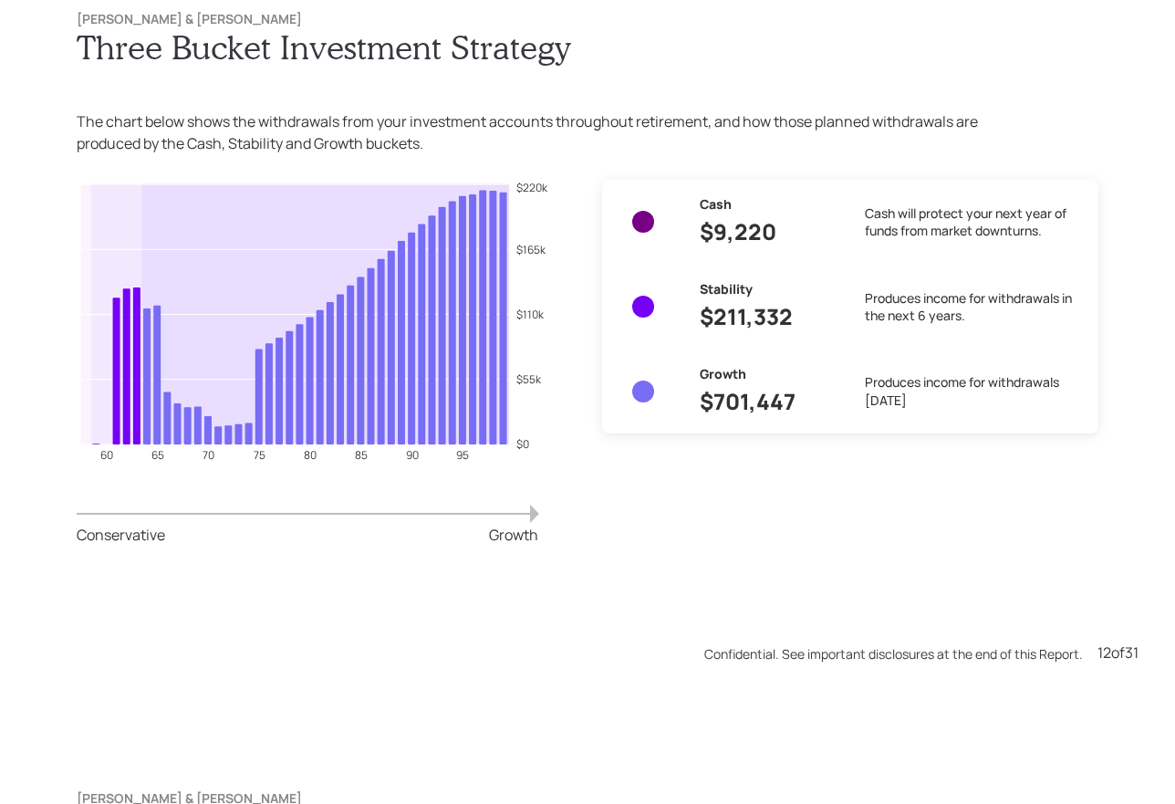
scroll to position [8843, 0]
